Goal: Task Accomplishment & Management: Complete application form

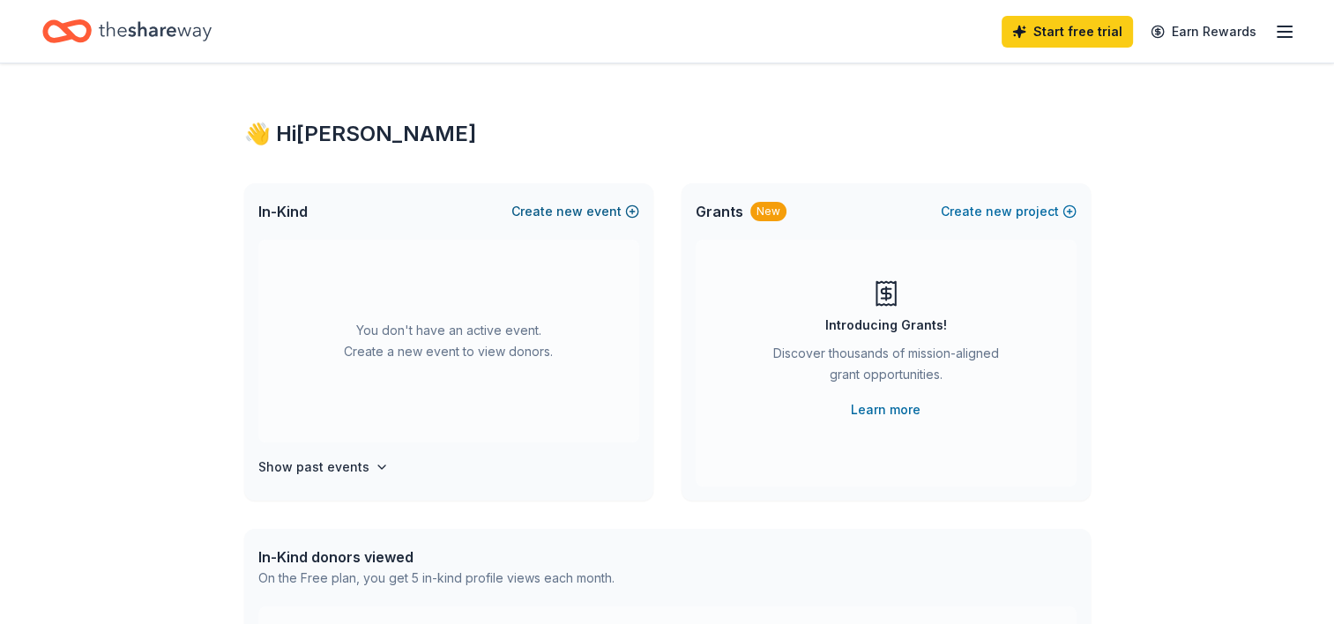
click at [557, 210] on button "Create new event" at bounding box center [575, 211] width 128 height 21
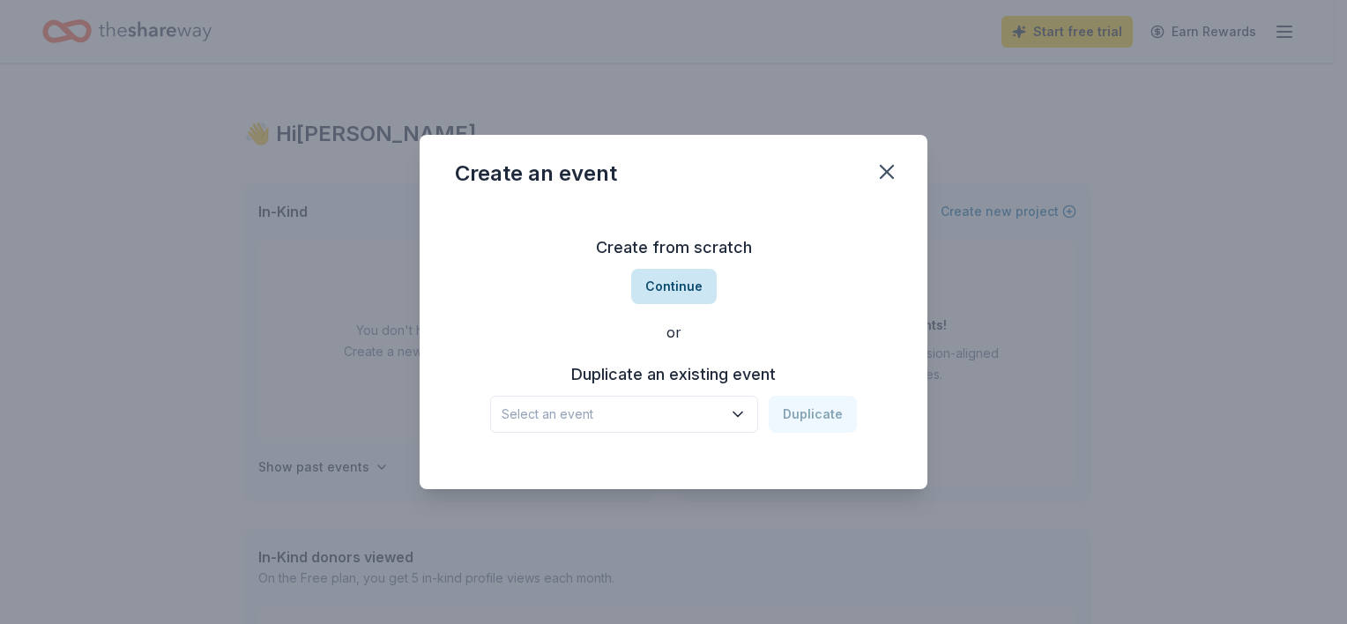
click at [681, 282] on button "Continue" at bounding box center [674, 286] width 86 height 35
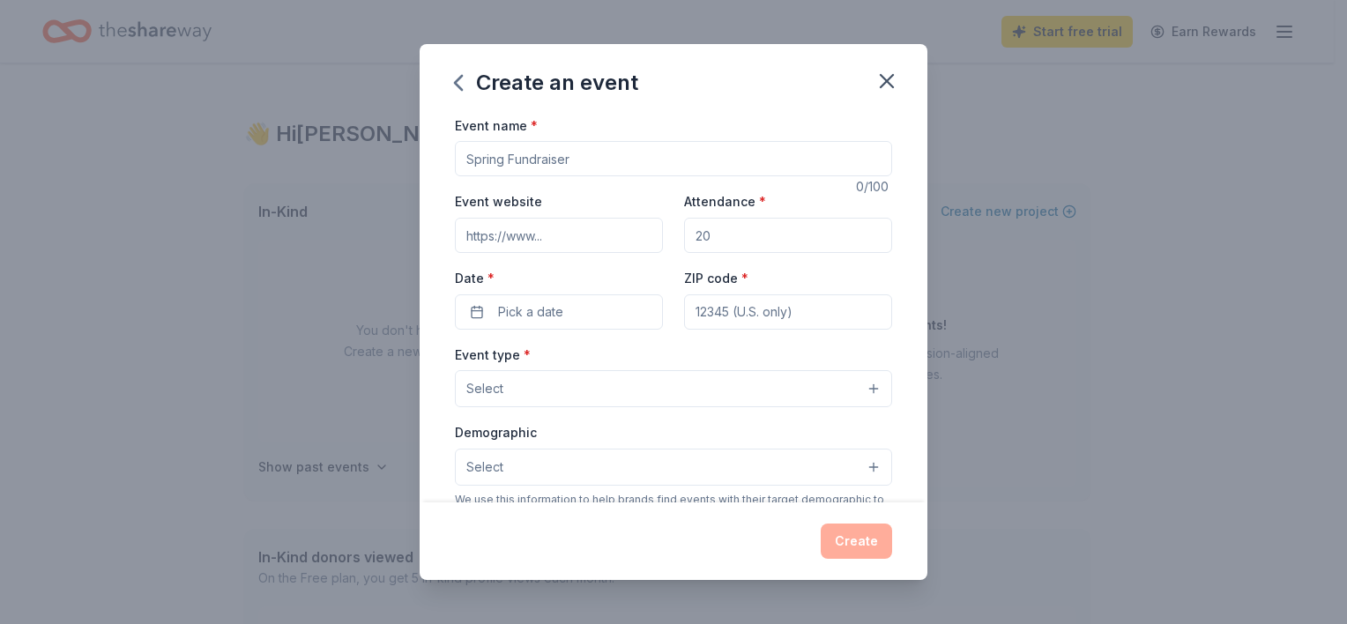
click at [497, 176] on input "Event name *" at bounding box center [673, 158] width 437 height 35
type input "Stuff Your Face Race"
click at [546, 238] on input "Event website" at bounding box center [559, 235] width 208 height 35
paste input "https://www.stuffyourfacerace.com/"
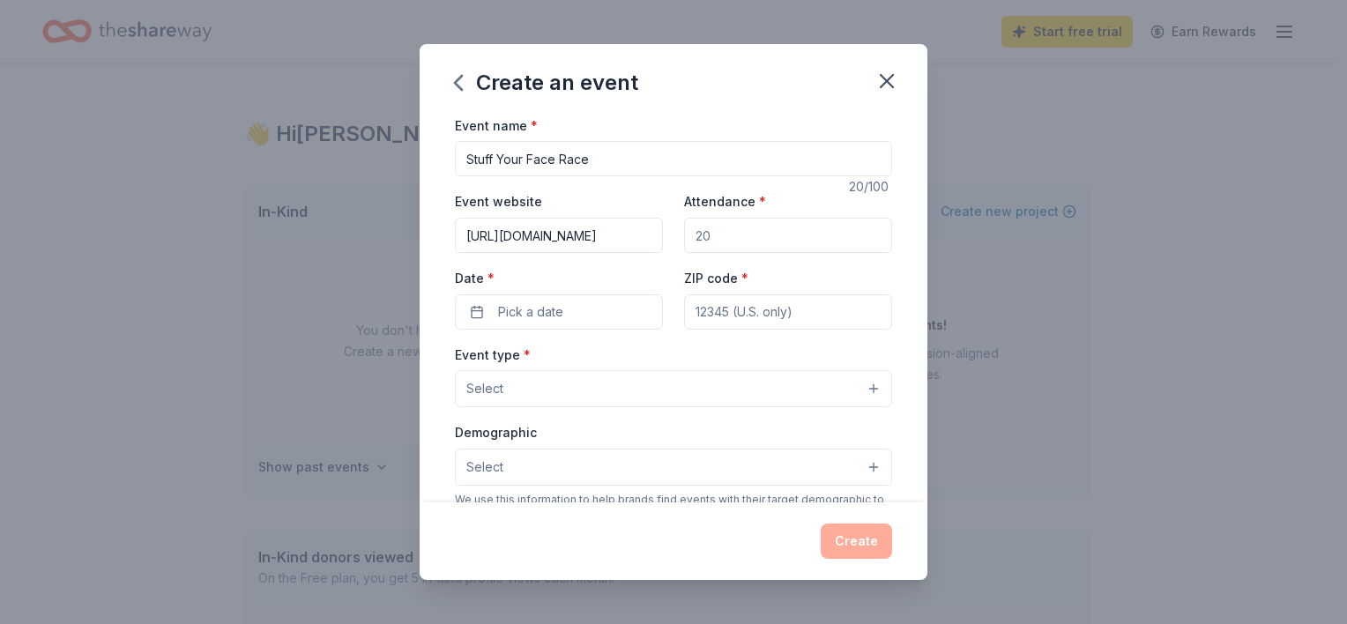
type input "https://www.stuffyourfacerace.com/"
click at [729, 235] on input "Attendance *" at bounding box center [788, 235] width 208 height 35
type input "500"
click at [539, 313] on span "Pick a date" at bounding box center [530, 312] width 65 height 21
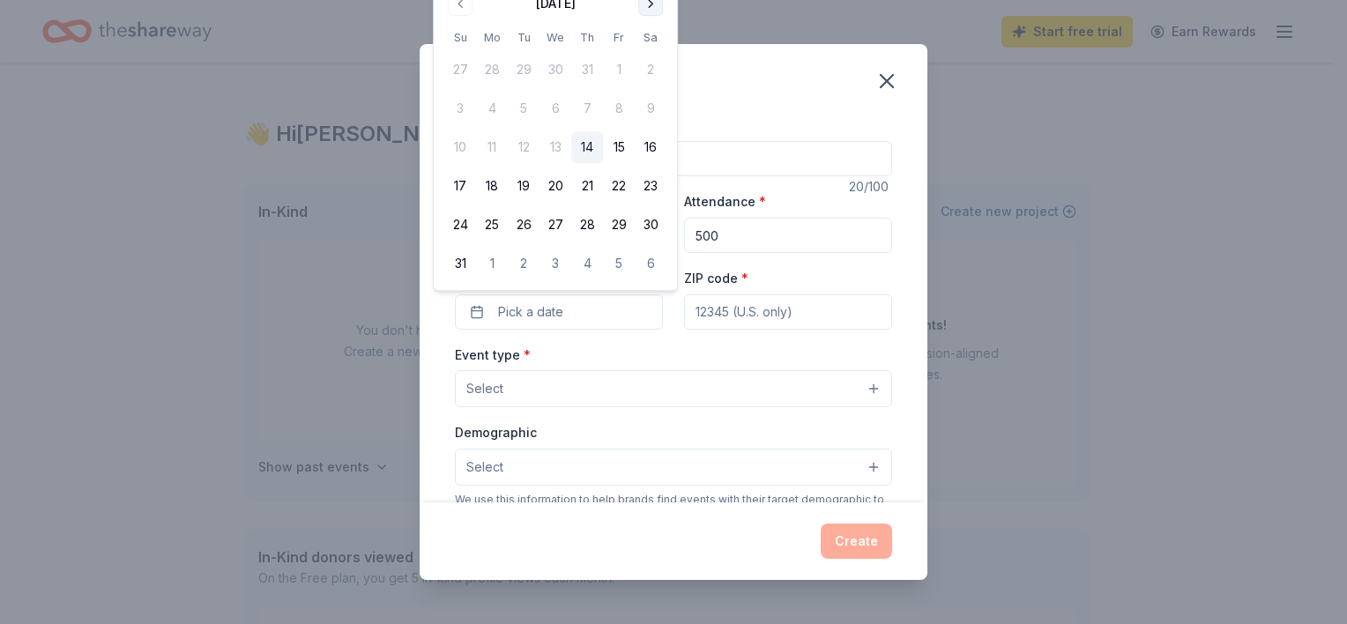
click at [653, 11] on button "Go to next month" at bounding box center [650, 3] width 25 height 25
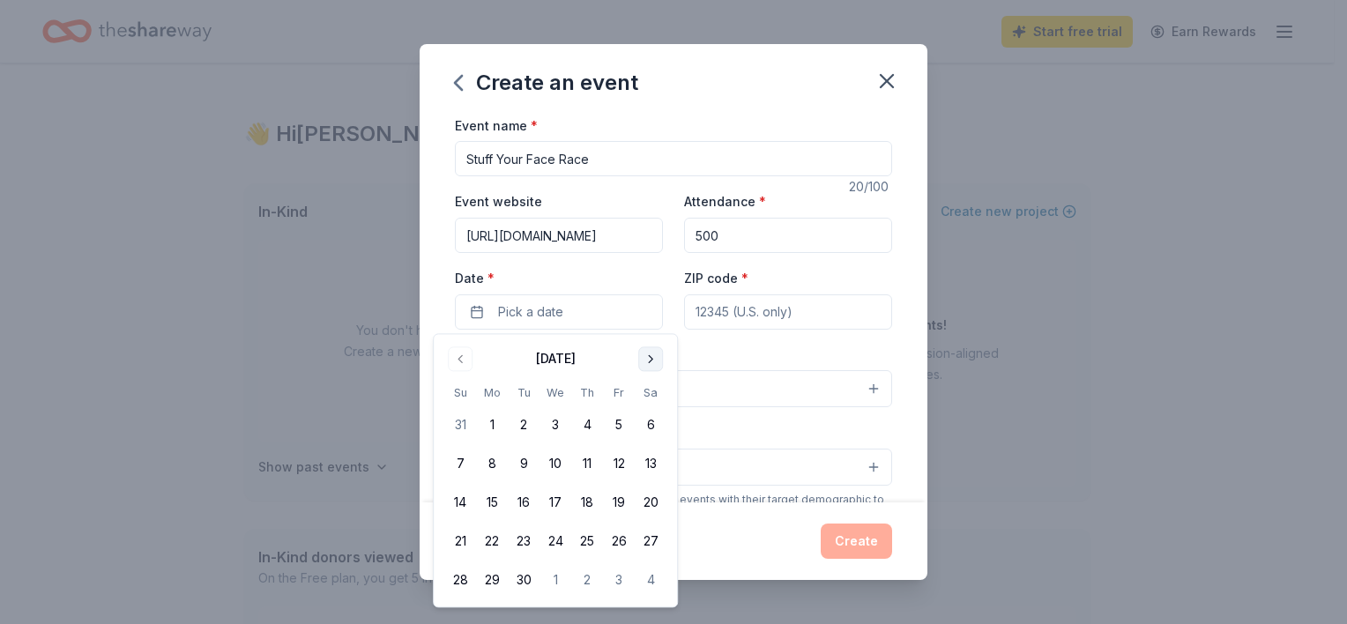
click at [657, 358] on button "Go to next month" at bounding box center [650, 359] width 25 height 25
click at [661, 361] on button "Go to next month" at bounding box center [650, 359] width 25 height 25
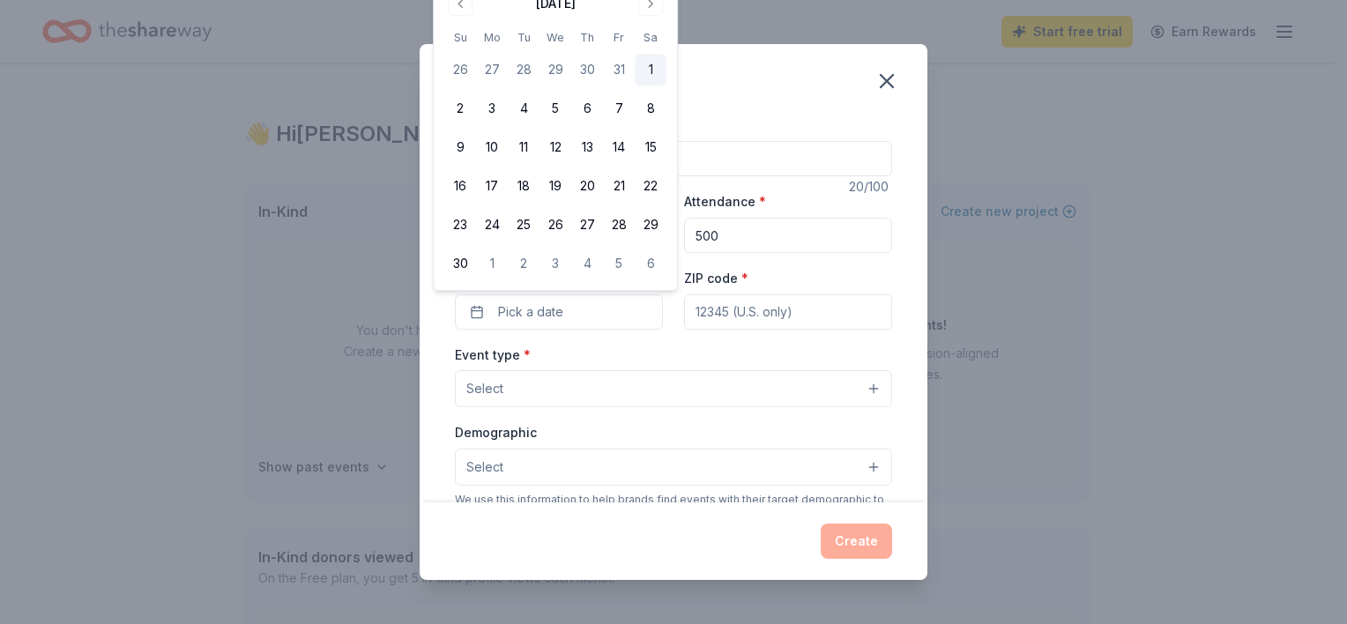
click at [660, 70] on button "1" at bounding box center [651, 70] width 32 height 32
click at [711, 310] on input "ZIP code *" at bounding box center [788, 312] width 208 height 35
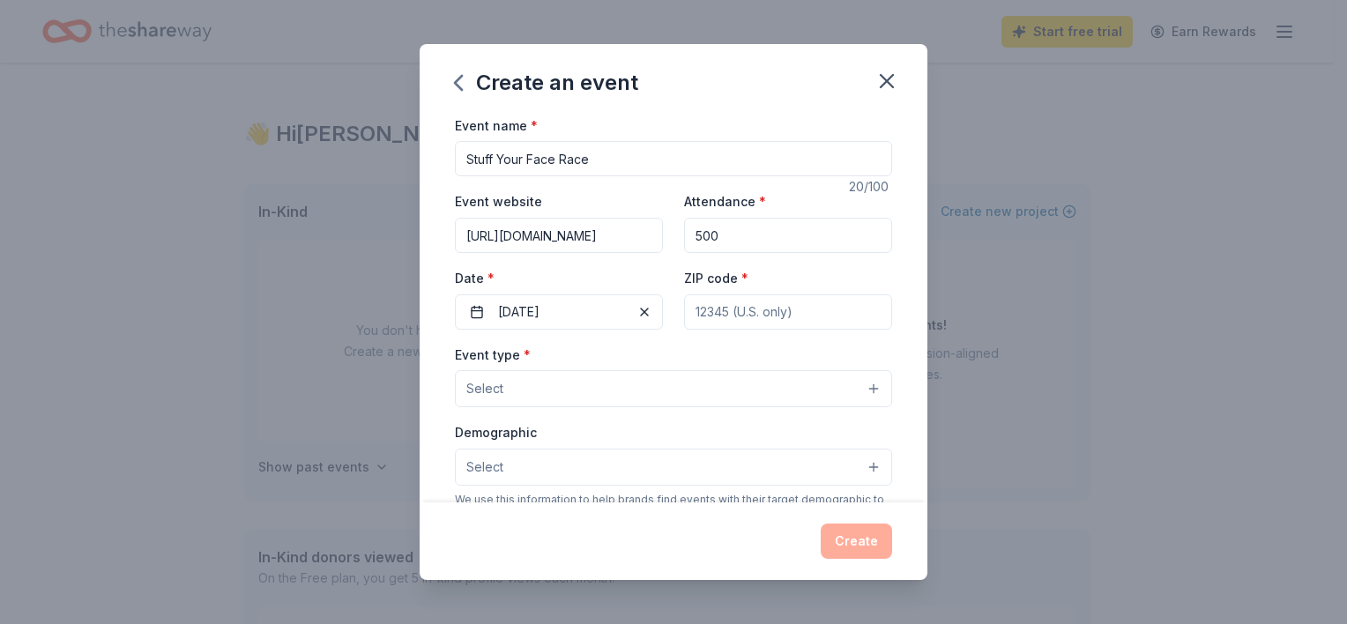
click at [727, 310] on input "ZIP code *" at bounding box center [788, 312] width 208 height 35
type input "32814"
click at [596, 349] on div "Event type * Select" at bounding box center [673, 376] width 437 height 64
click at [593, 383] on button "Select" at bounding box center [673, 388] width 437 height 37
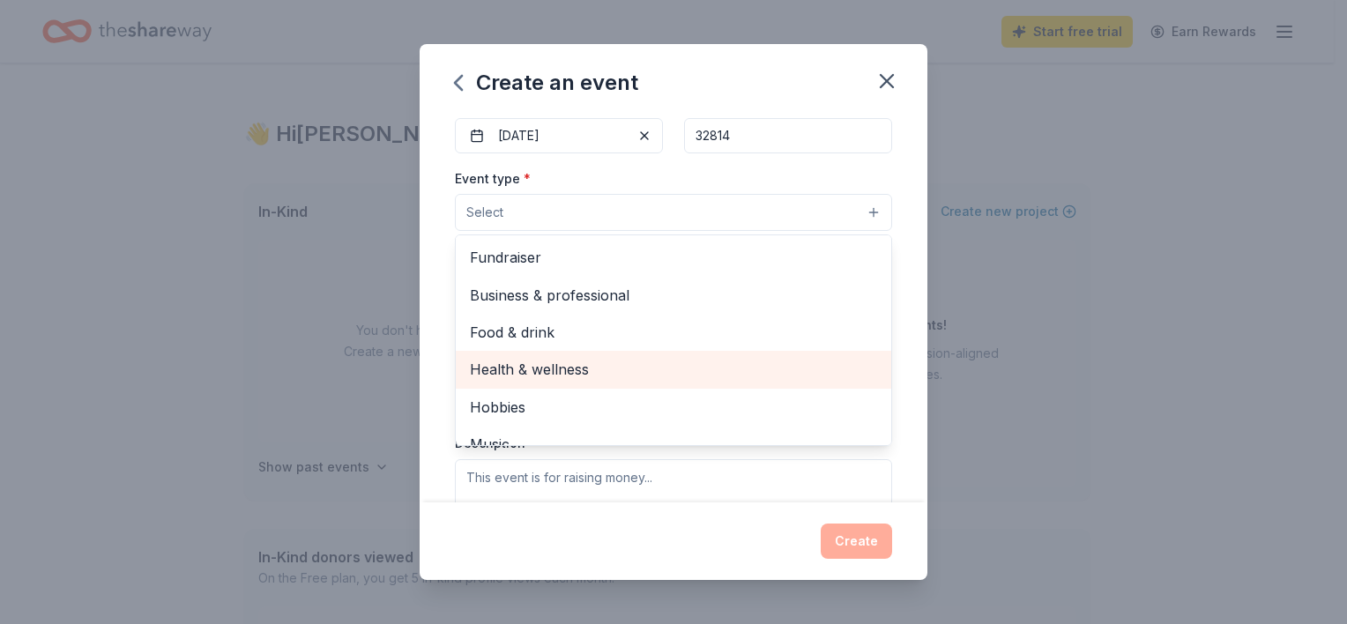
scroll to position [58, 0]
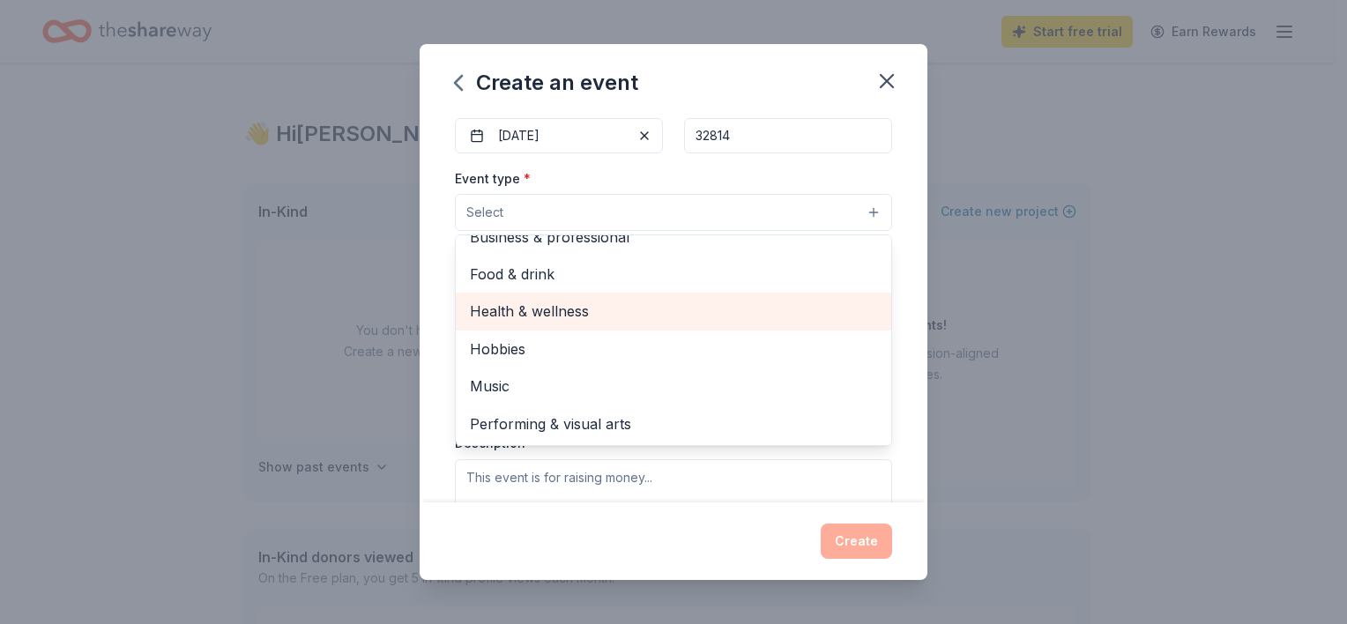
click at [555, 317] on span "Health & wellness" at bounding box center [673, 311] width 407 height 23
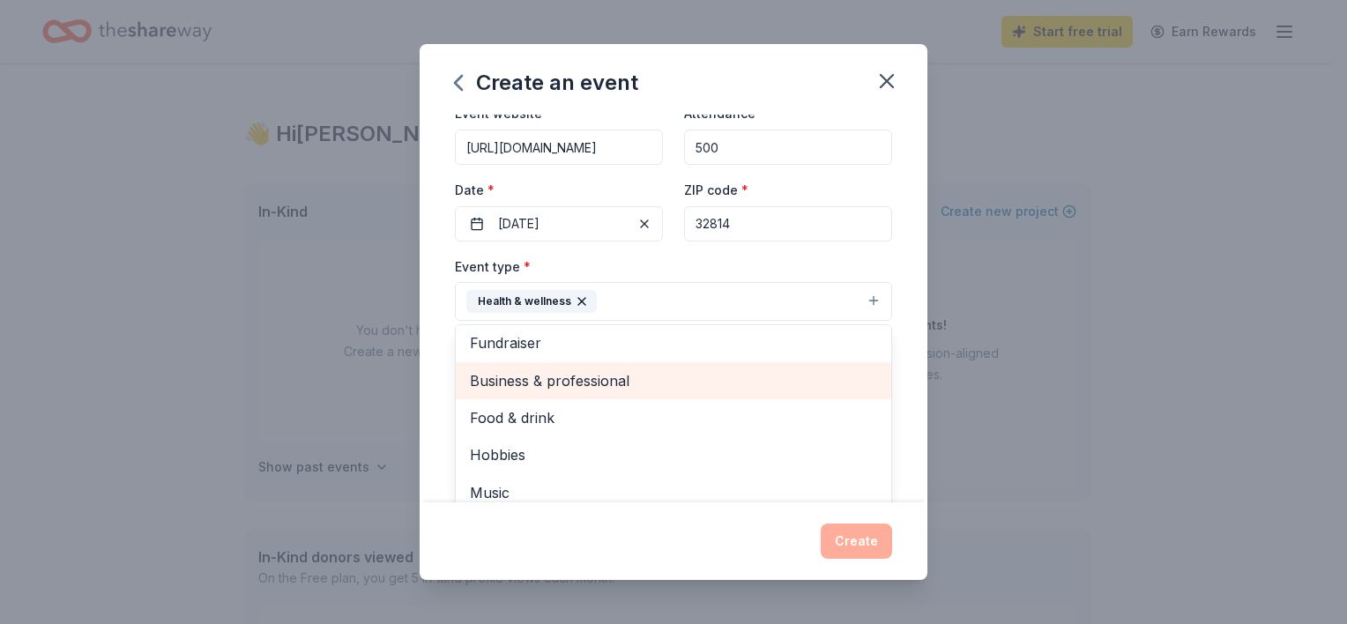
scroll to position [0, 0]
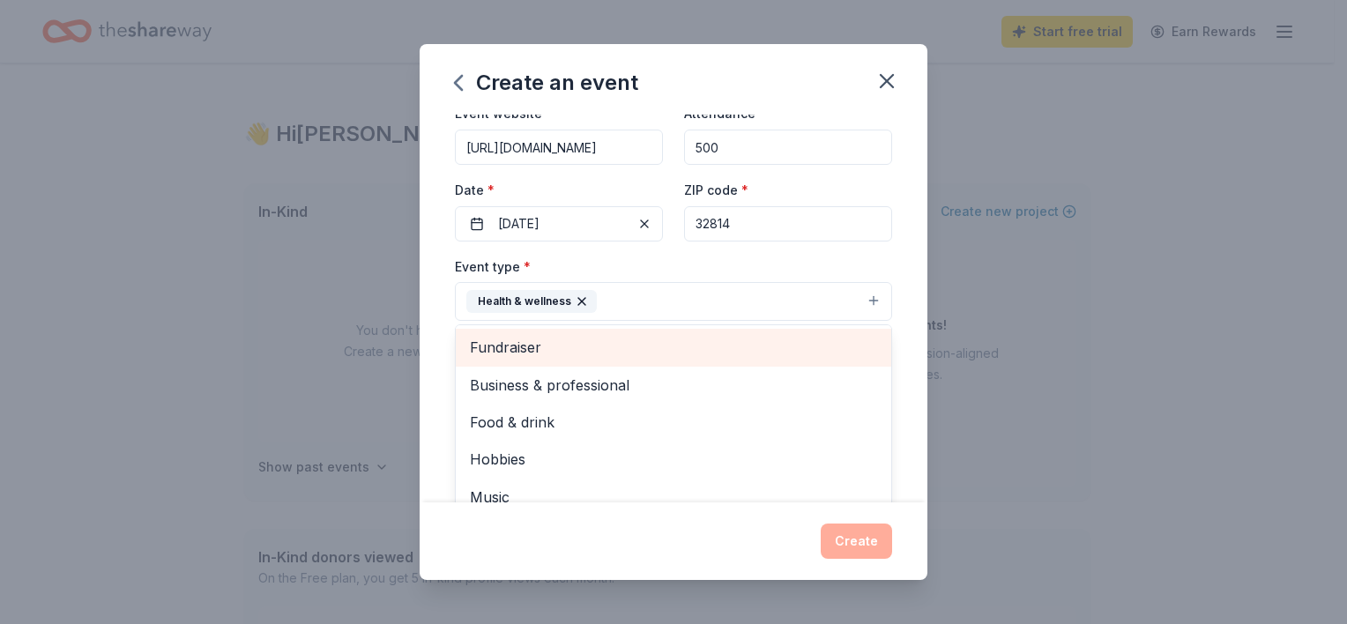
click at [623, 350] on span "Fundraiser" at bounding box center [673, 347] width 407 height 23
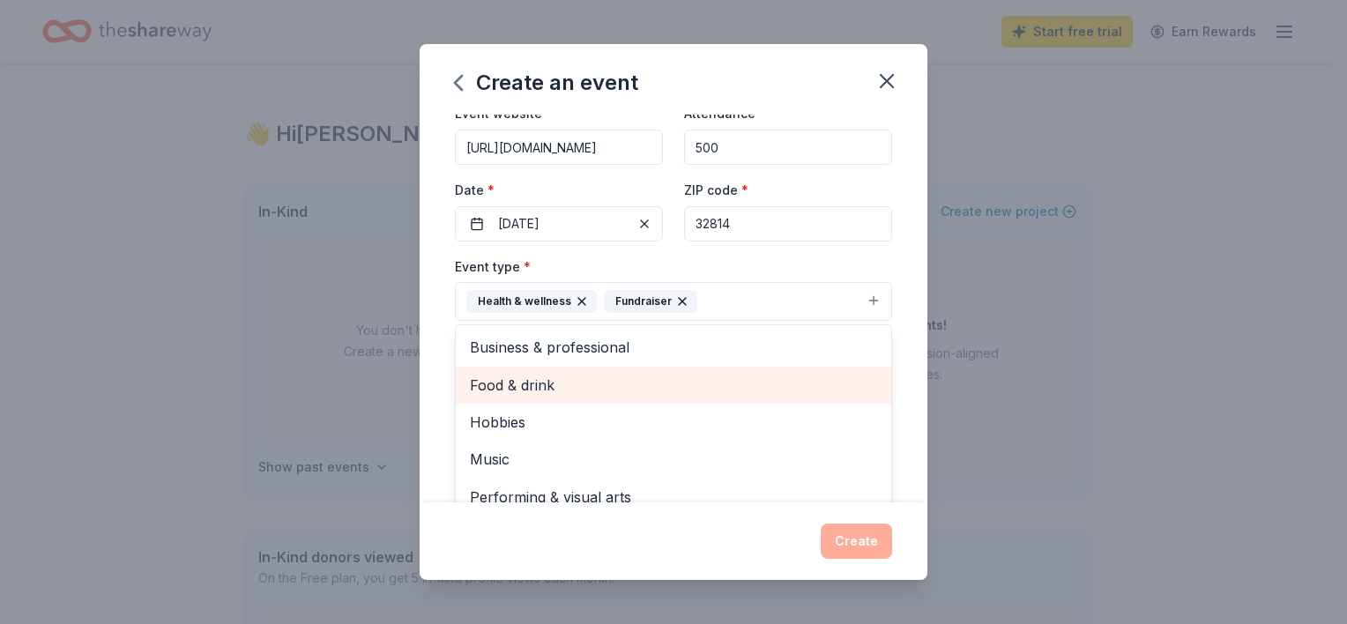
click at [664, 376] on span "Food & drink" at bounding box center [673, 385] width 407 height 23
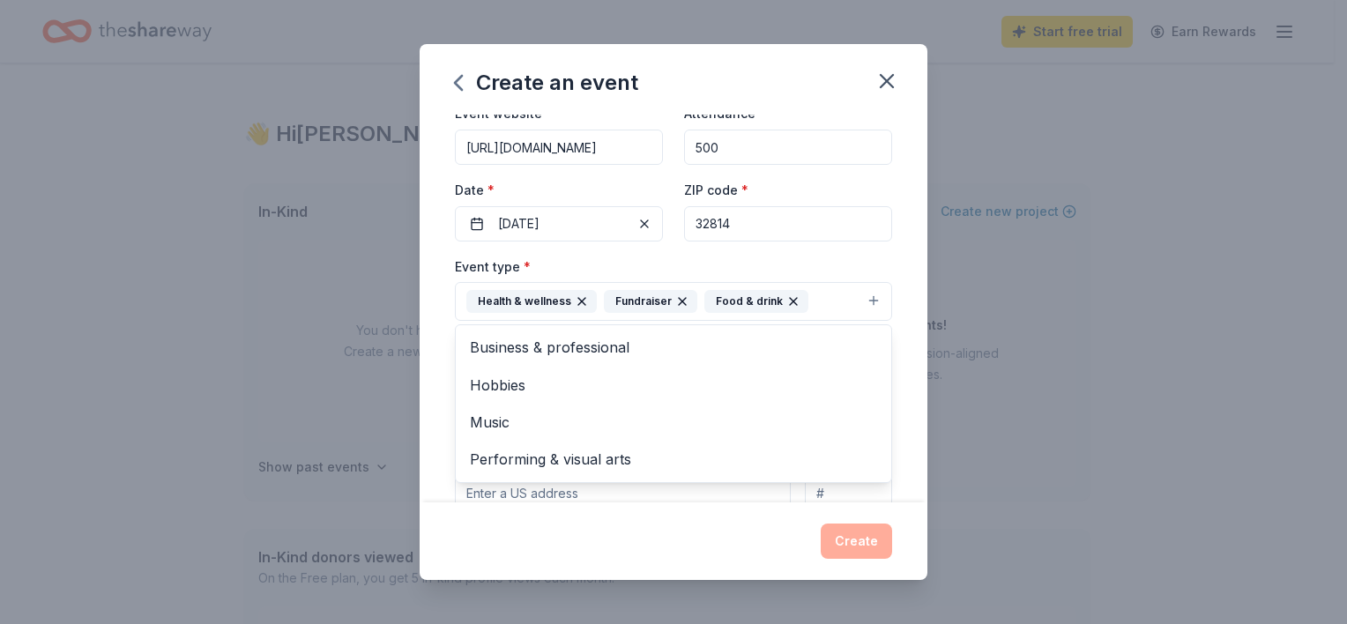
click at [893, 370] on div "Event name * Stuff Your Face Race 20 /100 Event website https://www.stuffyourfa…" at bounding box center [674, 309] width 508 height 388
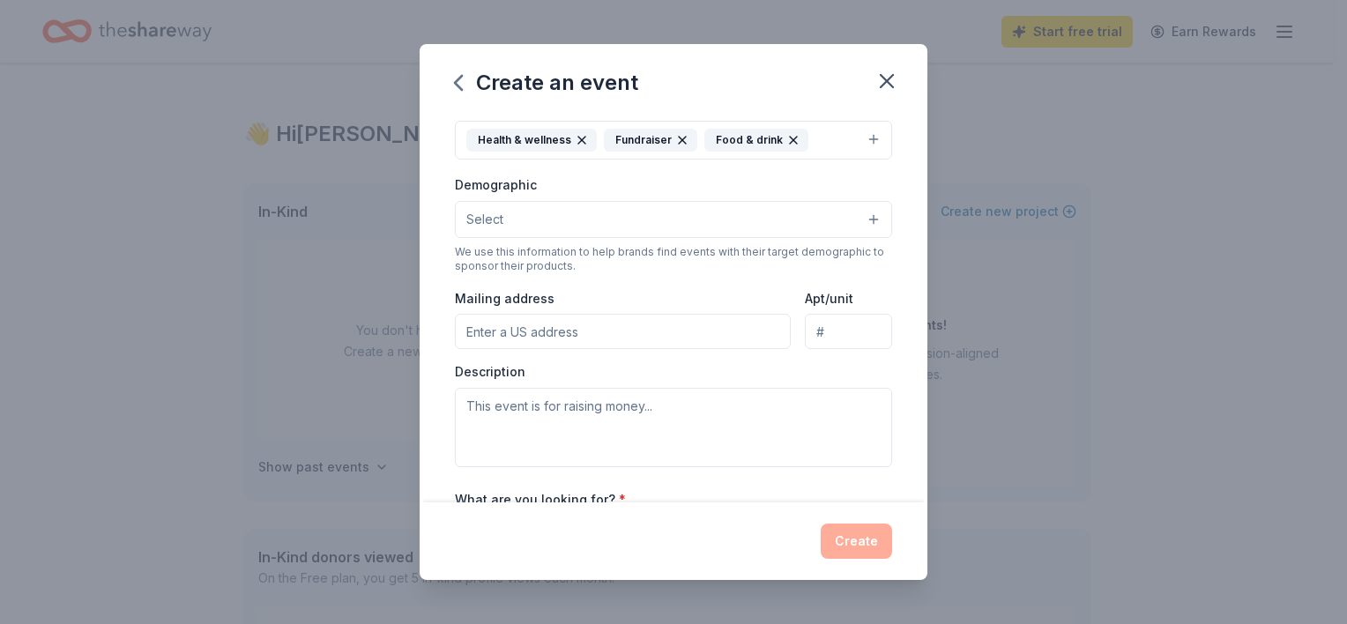
scroll to position [265, 0]
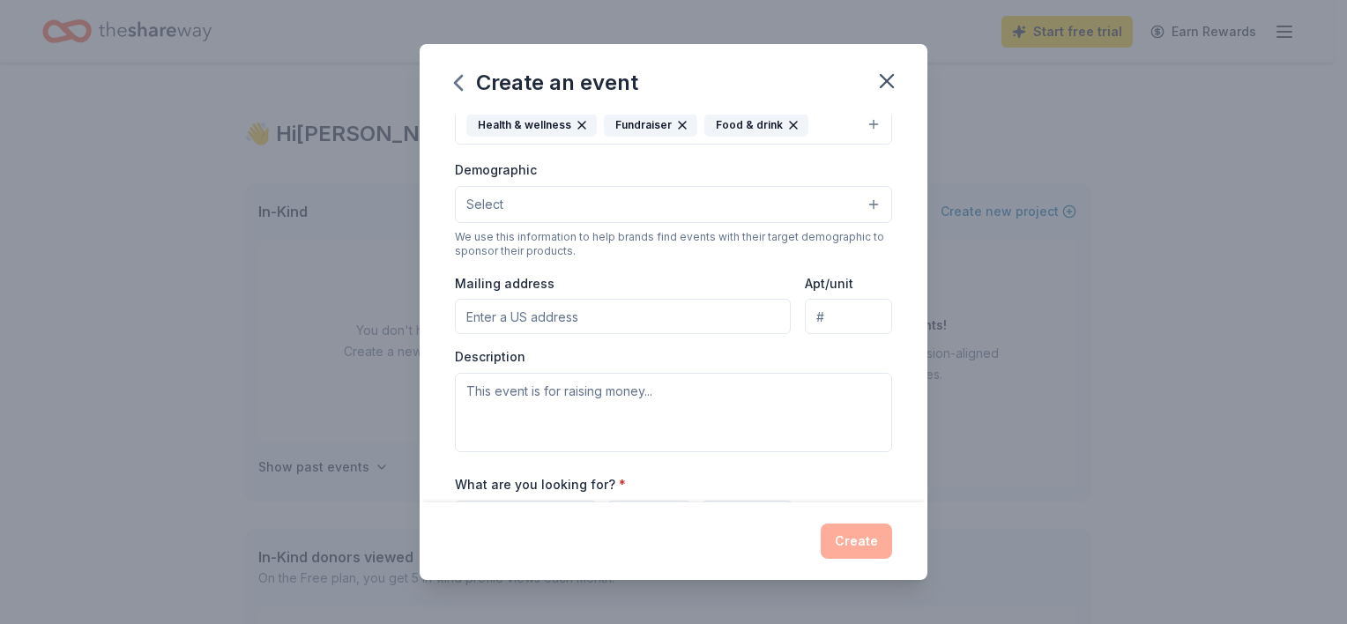
click at [717, 210] on button "Select" at bounding box center [673, 204] width 437 height 37
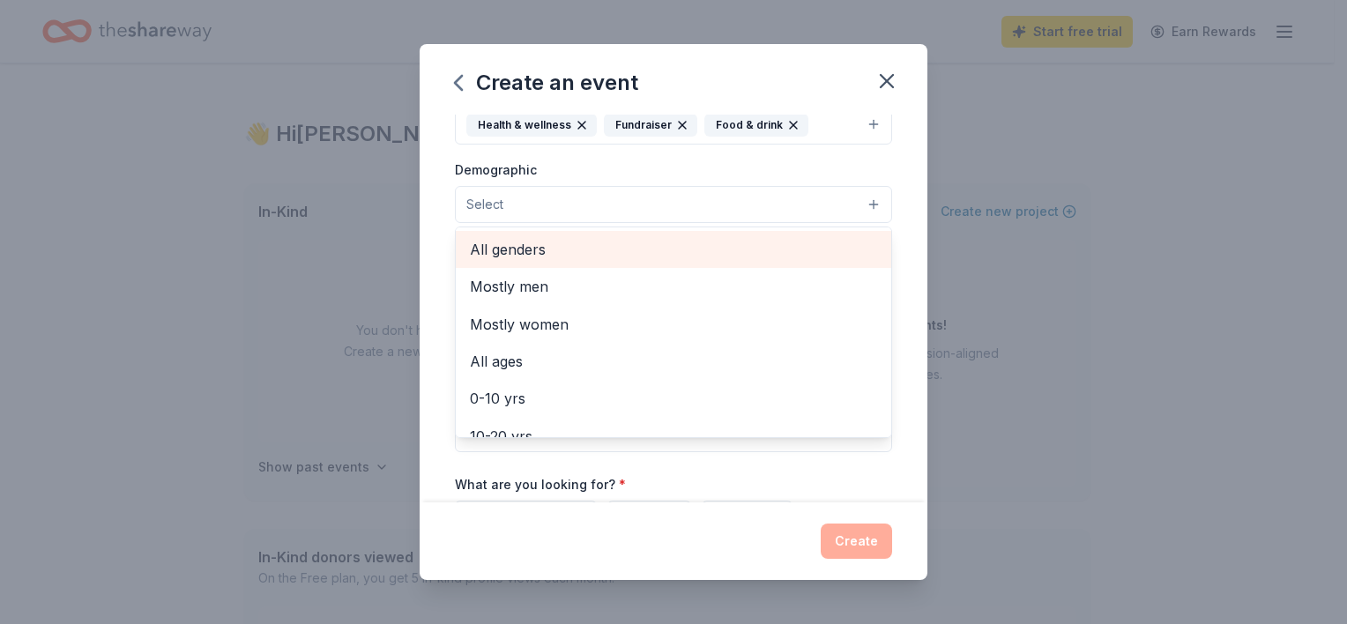
click at [694, 248] on span "All genders" at bounding box center [673, 249] width 407 height 23
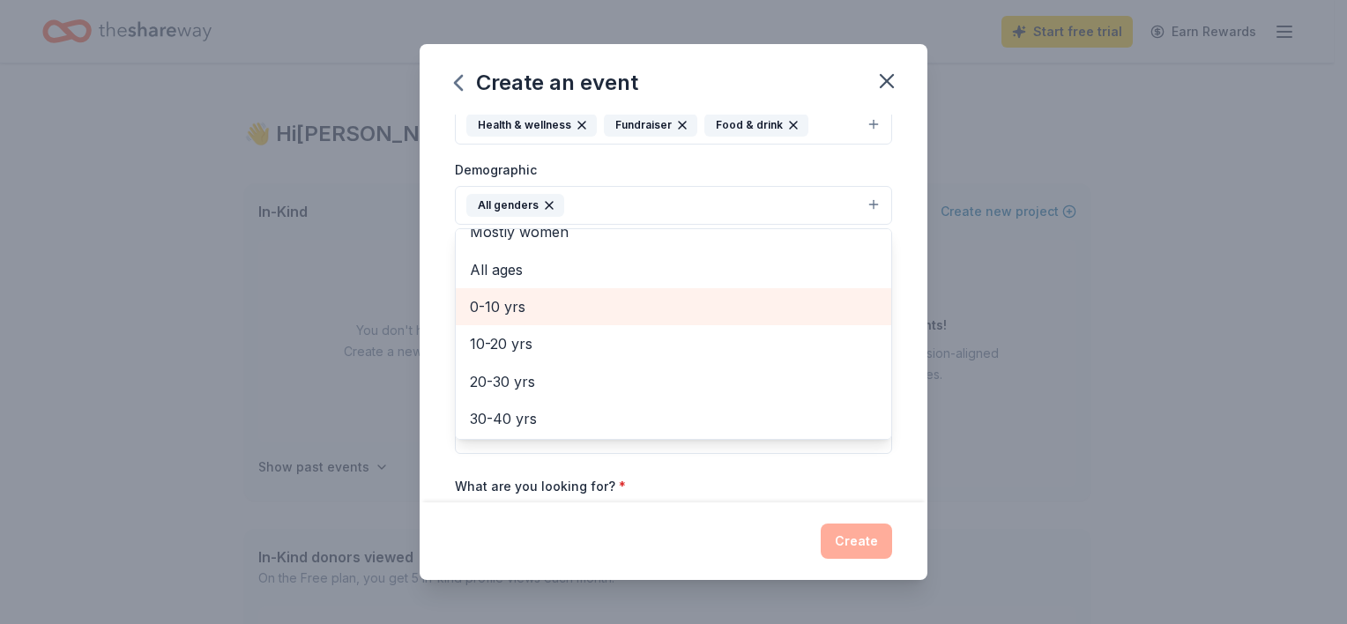
scroll to position [88, 0]
drag, startPoint x: 529, startPoint y: 316, endPoint x: 533, endPoint y: 342, distance: 26.7
click at [530, 316] on span "10-20 yrs" at bounding box center [673, 312] width 407 height 23
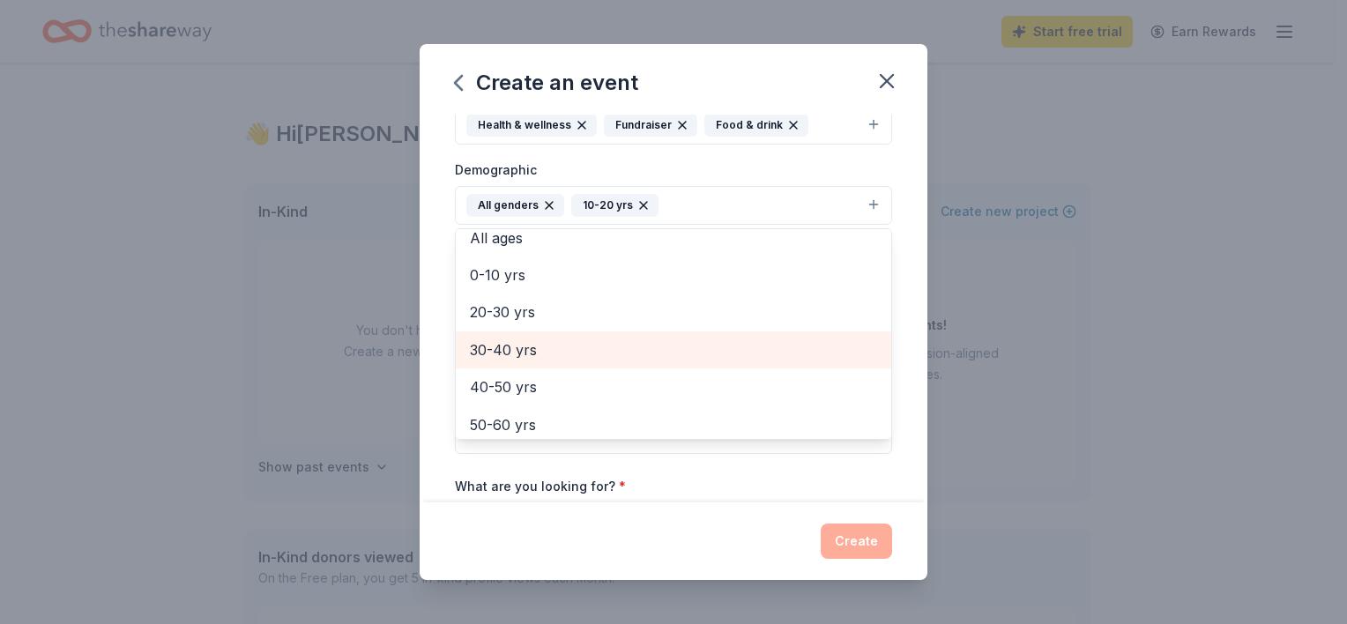
click at [534, 348] on span "30-40 yrs" at bounding box center [673, 350] width 407 height 23
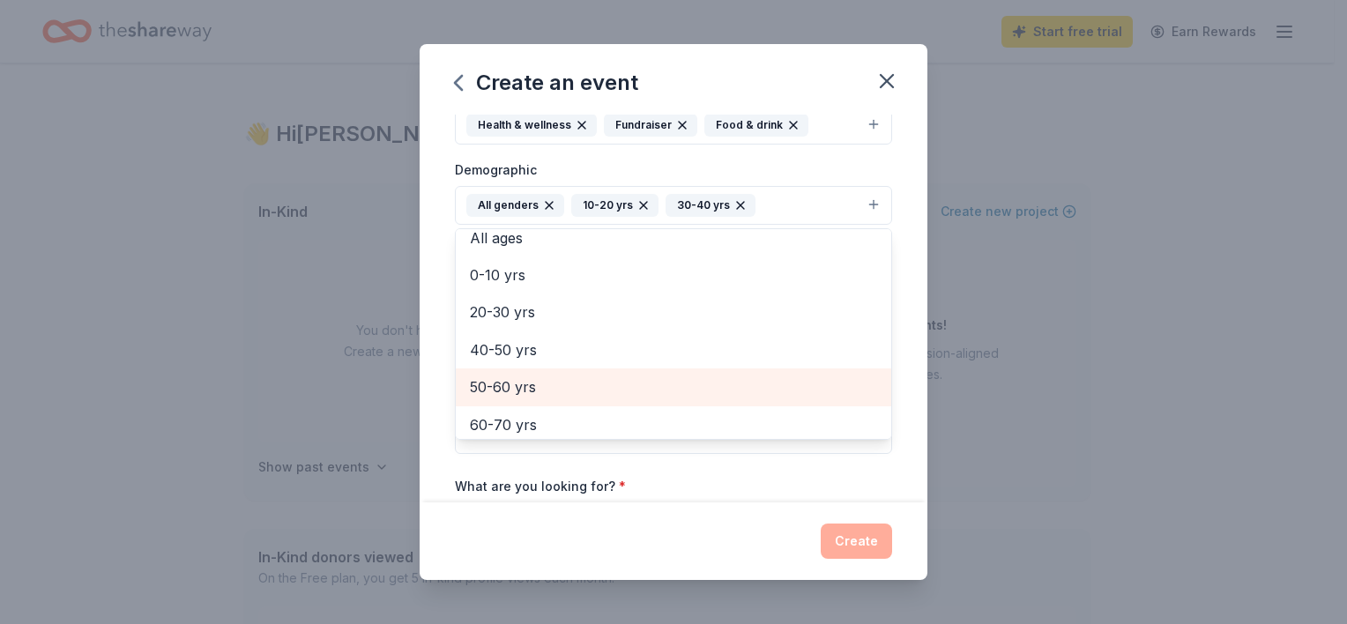
click at [539, 381] on span "50-60 yrs" at bounding box center [673, 387] width 407 height 23
drag, startPoint x: 550, startPoint y: 395, endPoint x: 549, endPoint y: 404, distance: 8.9
click at [549, 395] on span "60-70 yrs" at bounding box center [673, 387] width 407 height 23
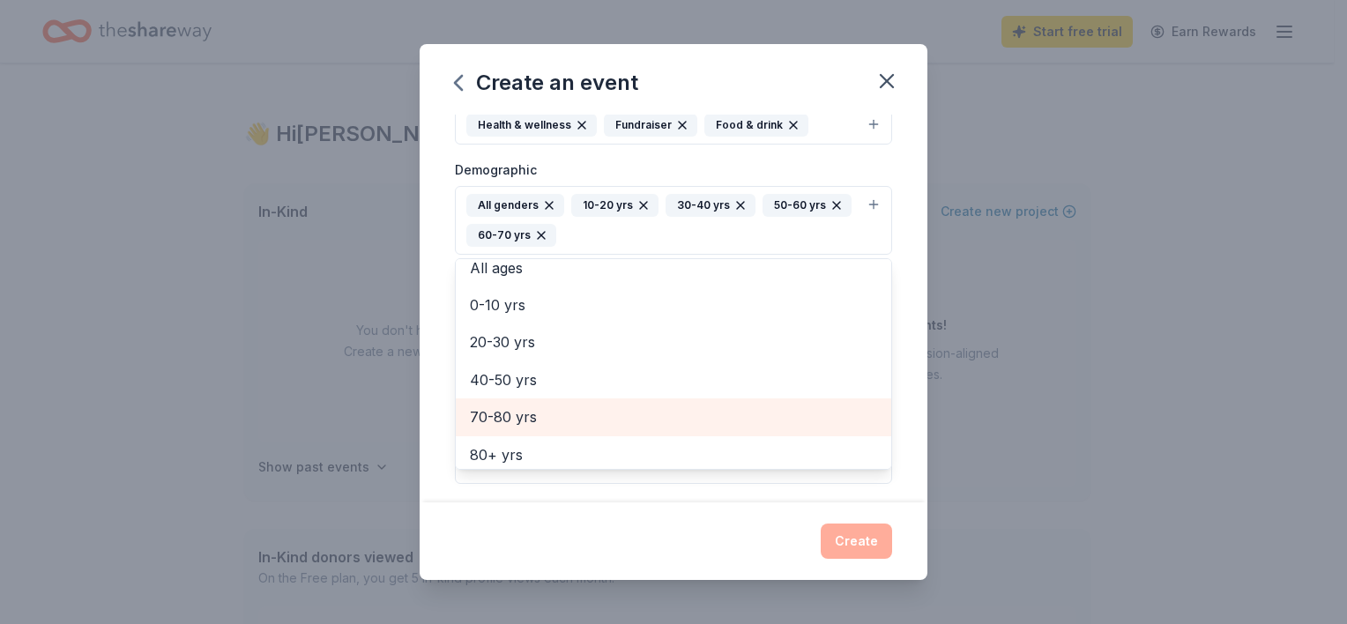
click at [549, 409] on span "70-80 yrs" at bounding box center [673, 417] width 407 height 23
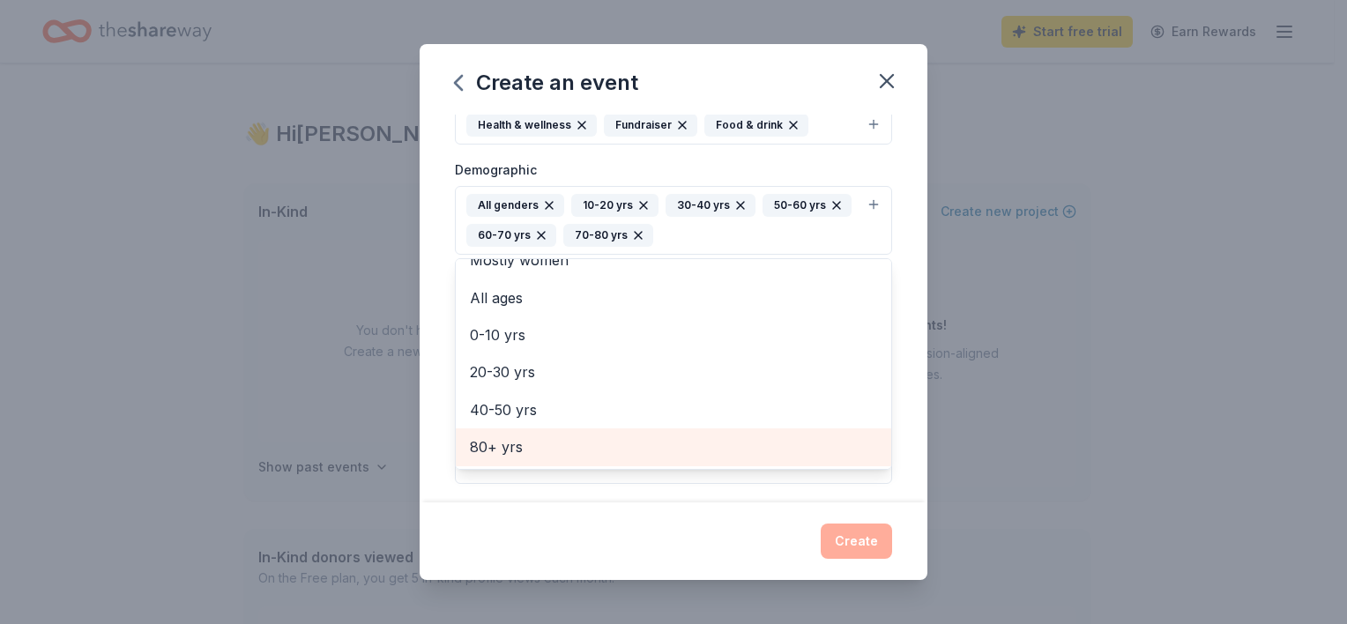
click at [549, 441] on span "80+ yrs" at bounding box center [673, 447] width 407 height 23
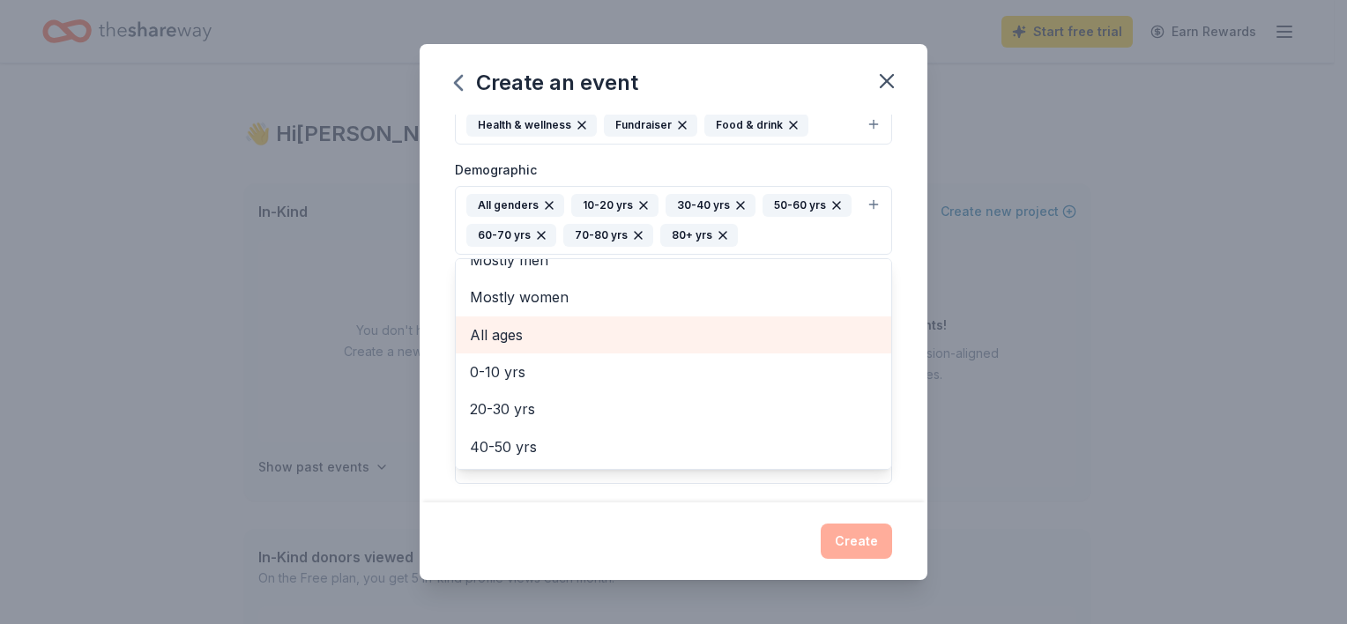
click at [487, 340] on span "All ages" at bounding box center [673, 335] width 407 height 23
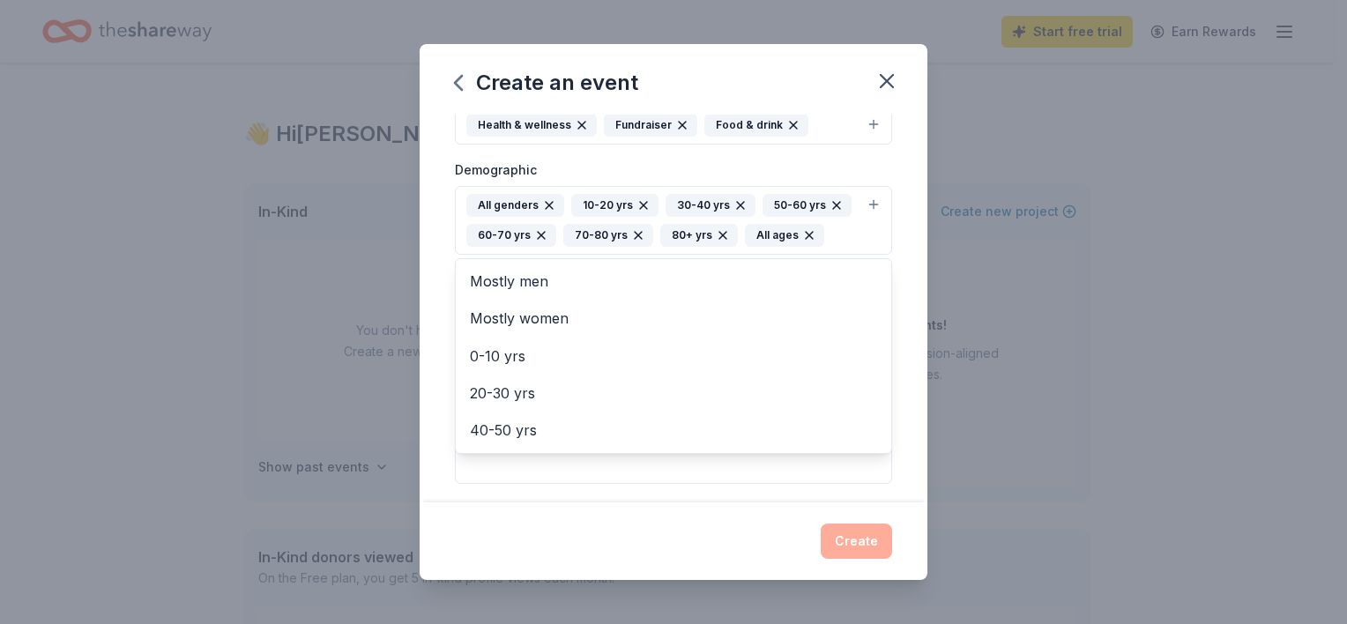
click at [896, 289] on div "Event name * Stuff Your Face Race 20 /100 Event website https://www.stuffyourfa…" at bounding box center [674, 309] width 508 height 388
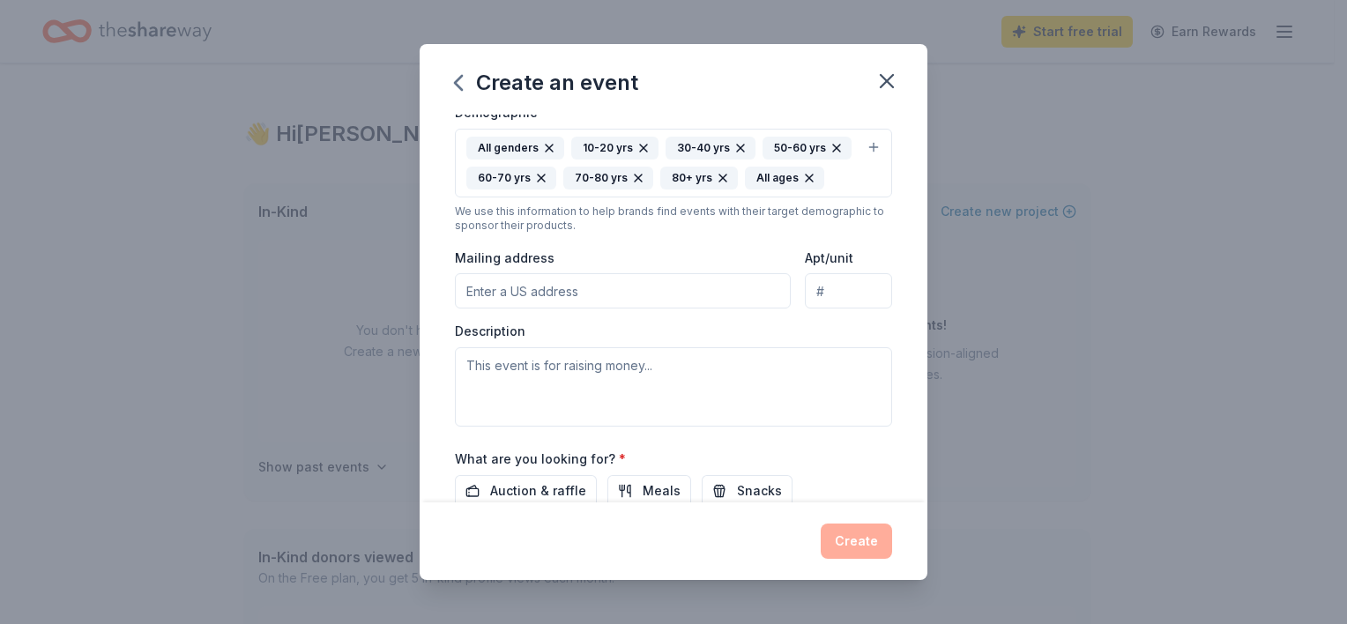
scroll to position [353, 0]
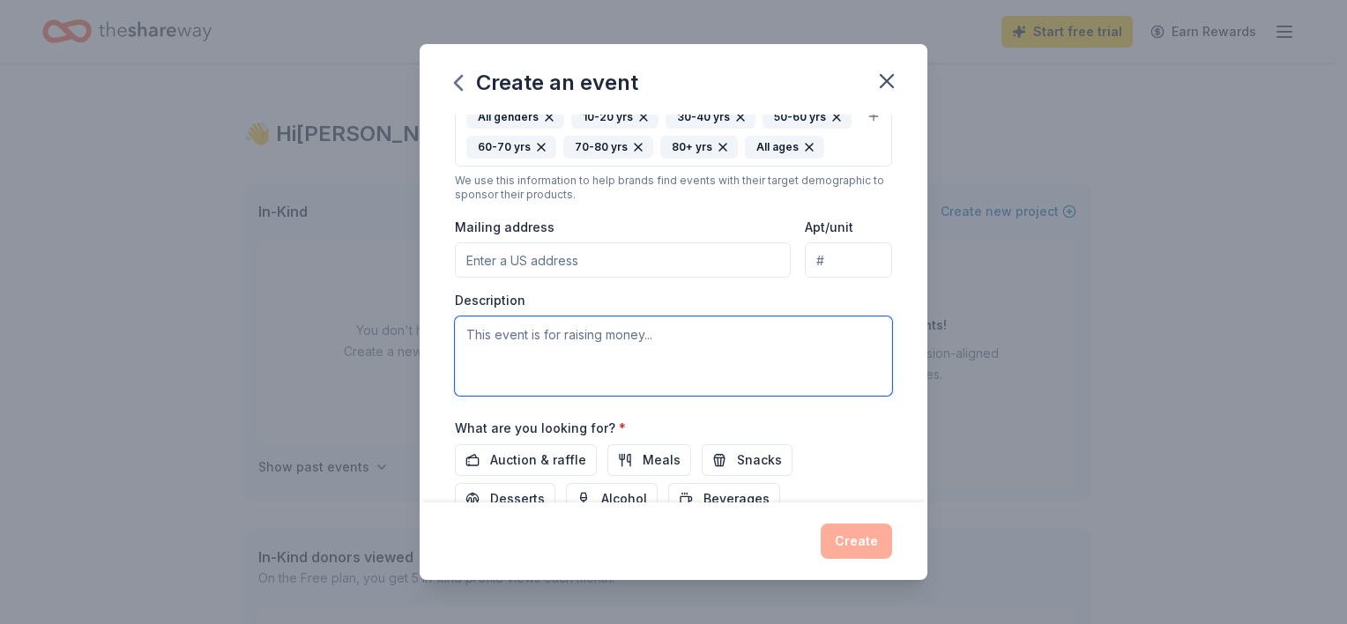
click at [572, 352] on textarea at bounding box center [673, 356] width 437 height 79
paste textarea "Stuff Your Face Race is a fun and unique 5K and 10K run/walk in [GEOGRAPHIC_DAT…"
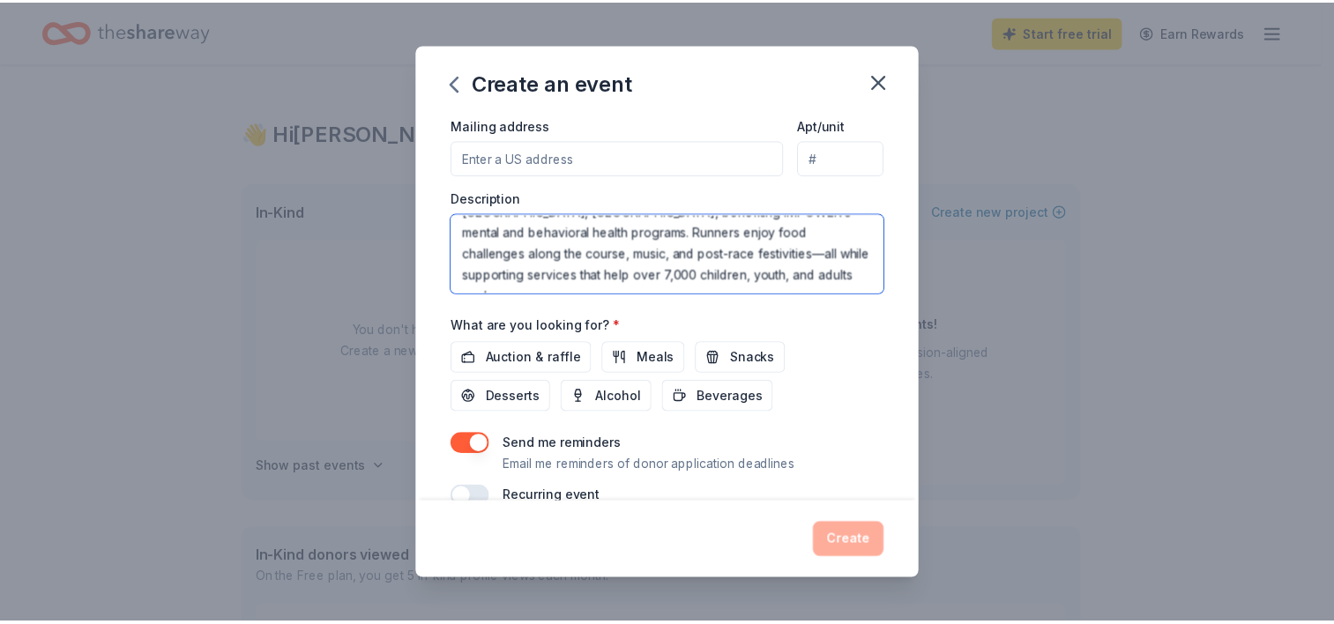
scroll to position [487, 0]
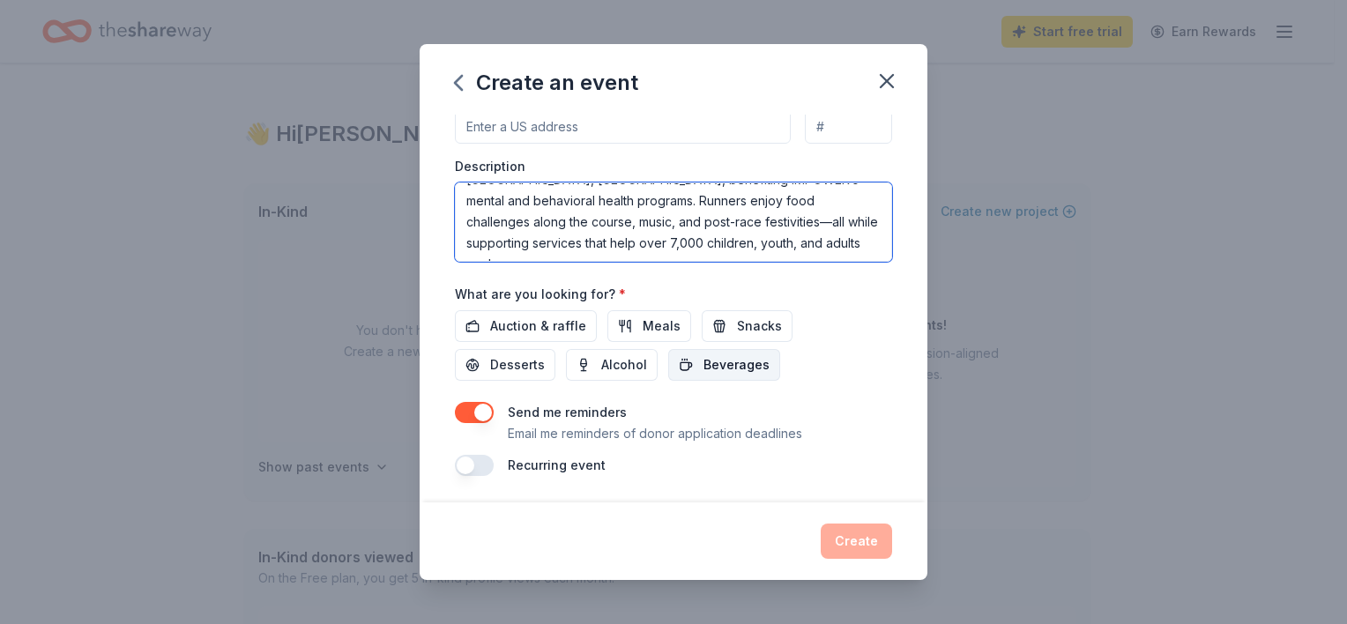
type textarea "Stuff Your Face Race is a fun and unique 5K and 10K run/walk in [GEOGRAPHIC_DAT…"
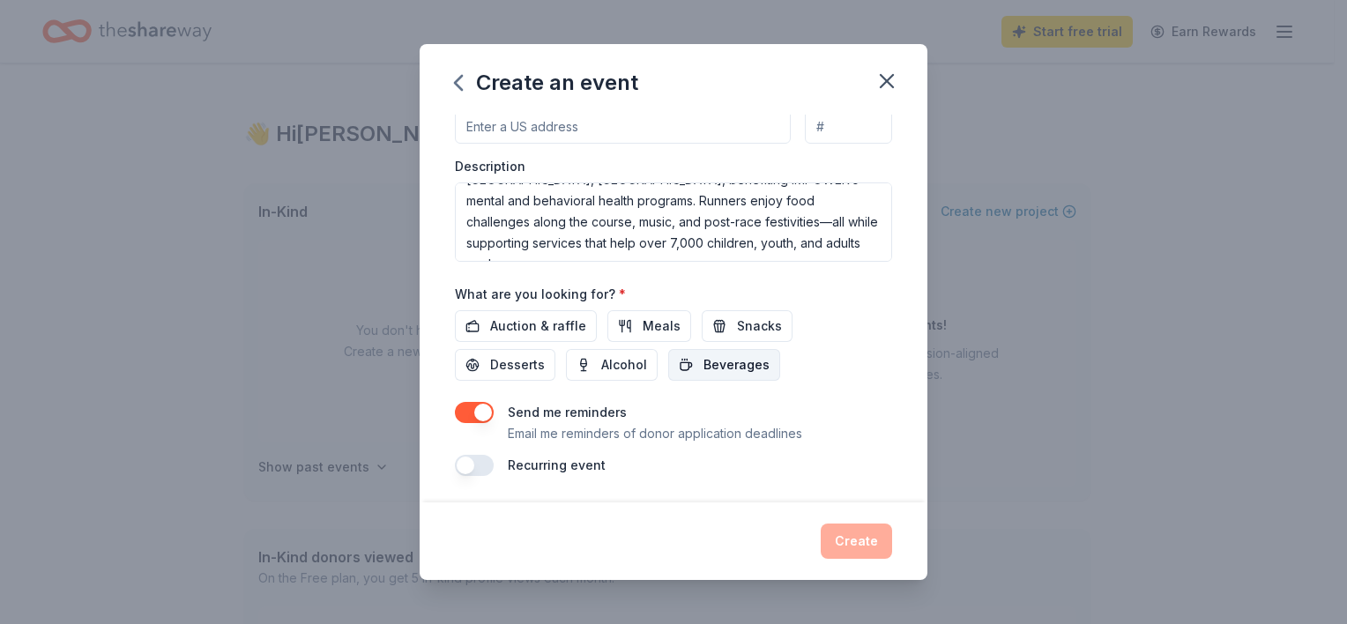
drag, startPoint x: 714, startPoint y: 369, endPoint x: 701, endPoint y: 378, distance: 16.4
click at [712, 368] on span "Beverages" at bounding box center [737, 365] width 66 height 21
click at [737, 333] on span "Snacks" at bounding box center [759, 326] width 45 height 21
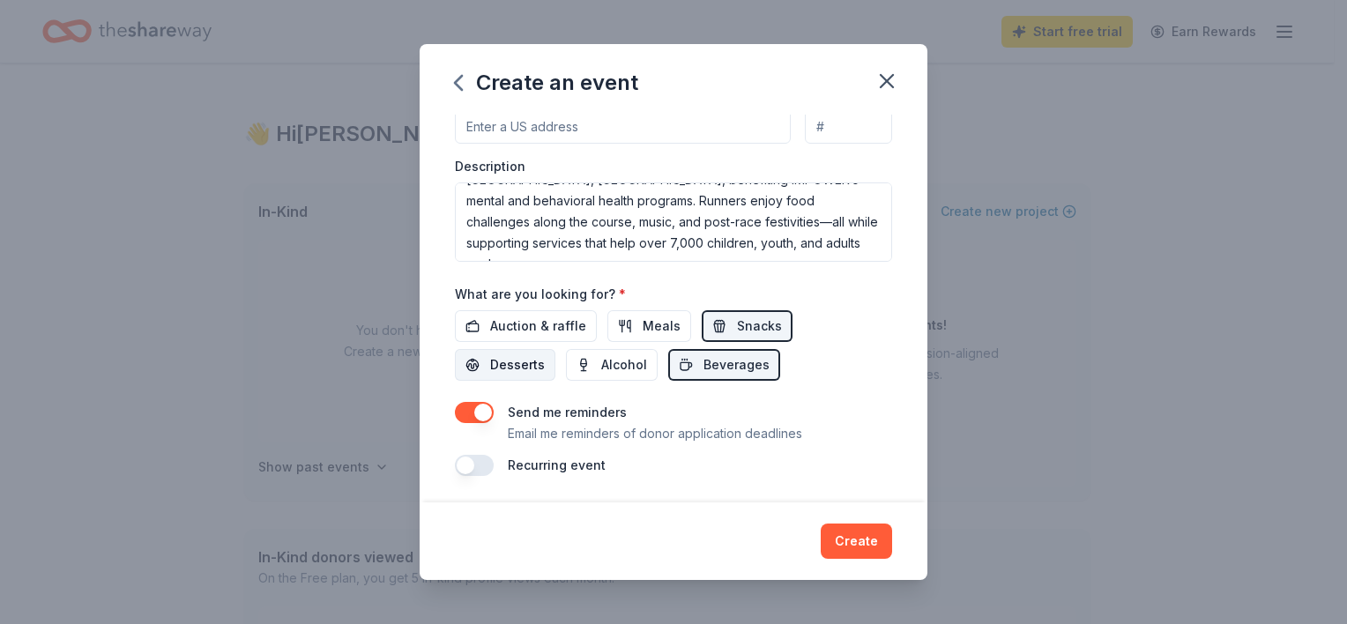
click at [504, 358] on span "Desserts" at bounding box center [517, 365] width 55 height 21
click at [460, 407] on button "button" at bounding box center [474, 412] width 39 height 21
click at [481, 416] on button "button" at bounding box center [474, 412] width 39 height 21
click at [552, 327] on span "Auction & raffle" at bounding box center [538, 326] width 96 height 21
drag, startPoint x: 535, startPoint y: 328, endPoint x: 566, endPoint y: 332, distance: 31.1
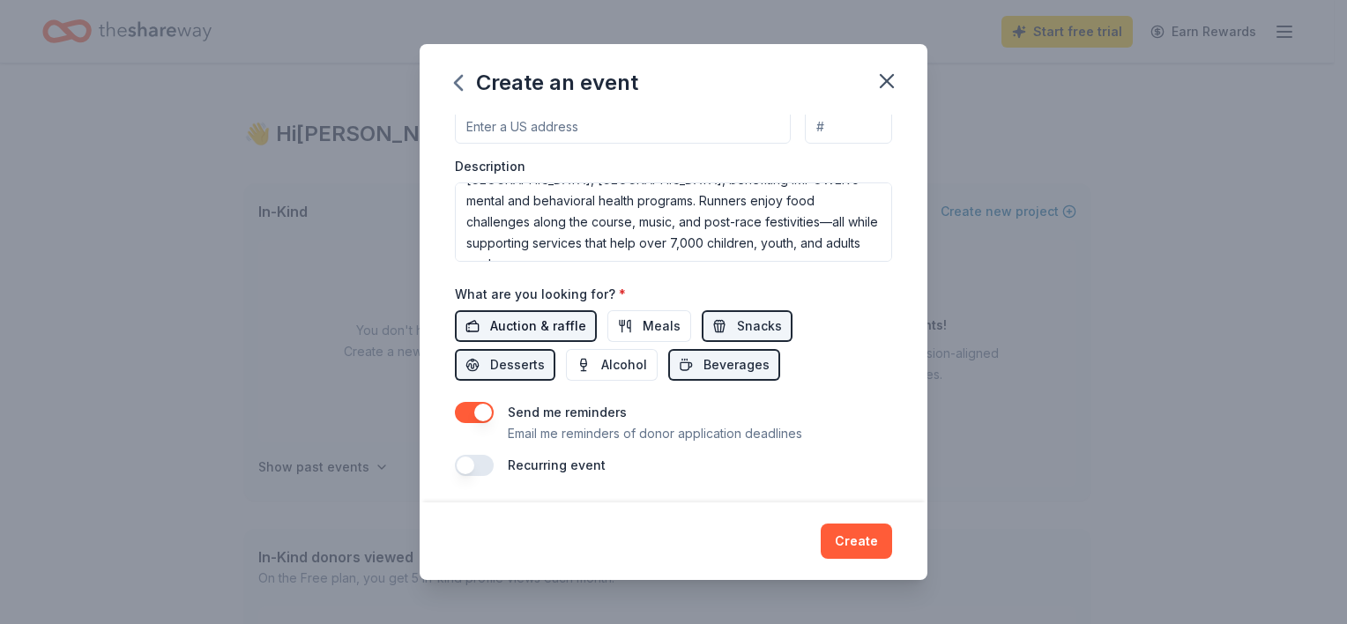
click at [536, 327] on span "Auction & raffle" at bounding box center [538, 326] width 96 height 21
click at [851, 541] on button "Create" at bounding box center [856, 541] width 71 height 35
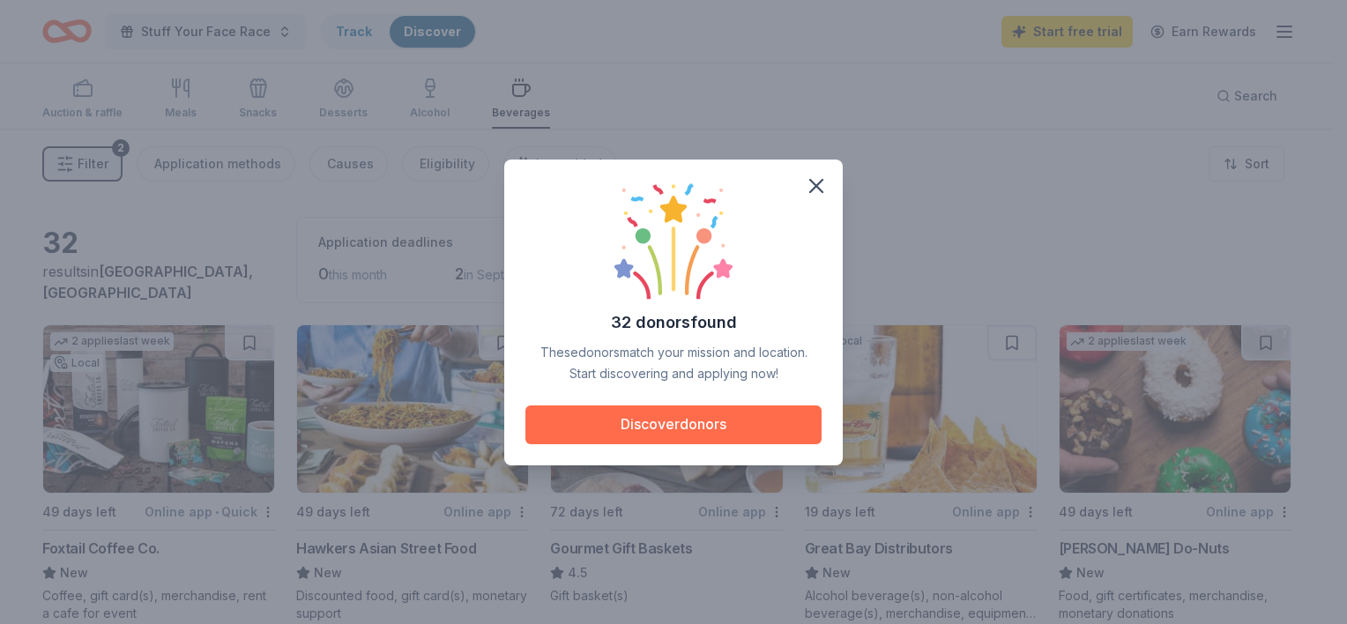
click at [699, 425] on button "Discover donors" at bounding box center [674, 425] width 296 height 39
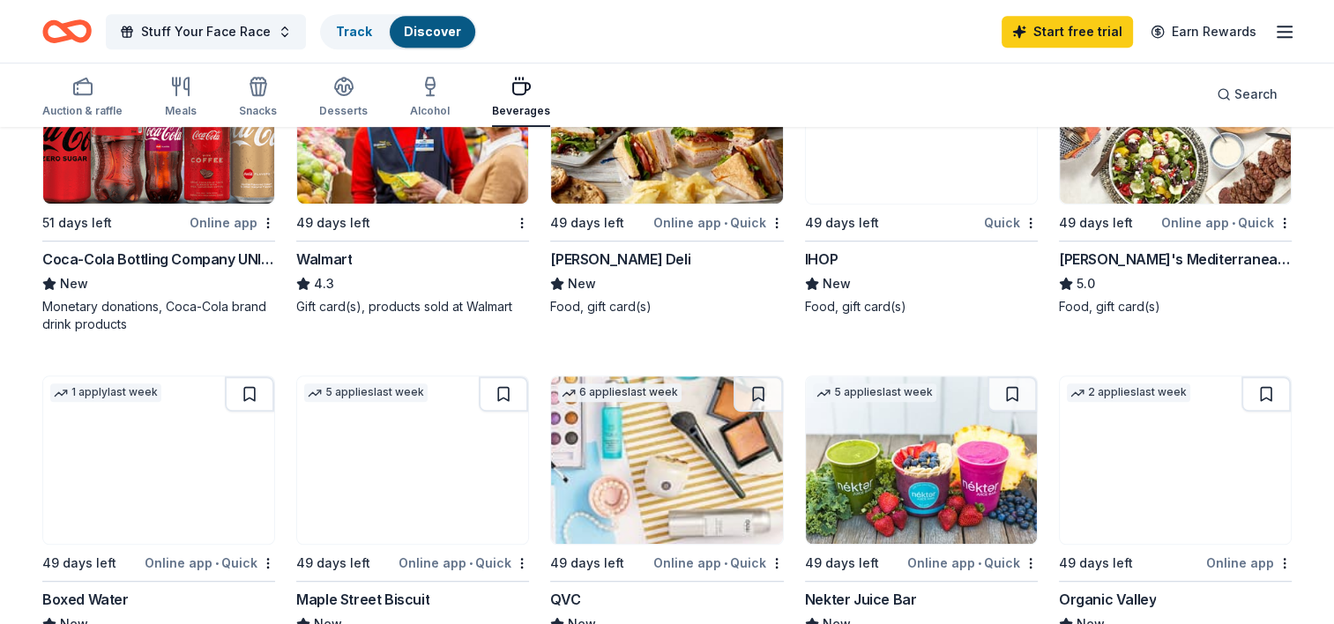
scroll to position [1058, 0]
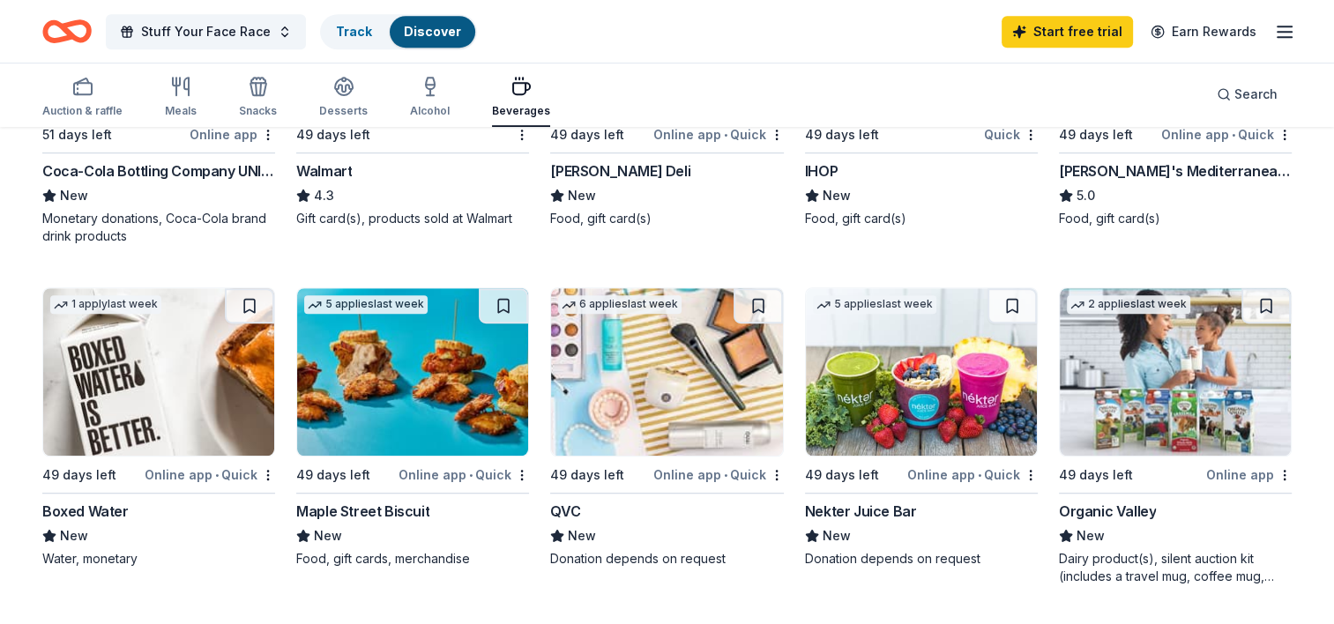
click at [60, 504] on div "Boxed Water" at bounding box center [85, 511] width 86 height 21
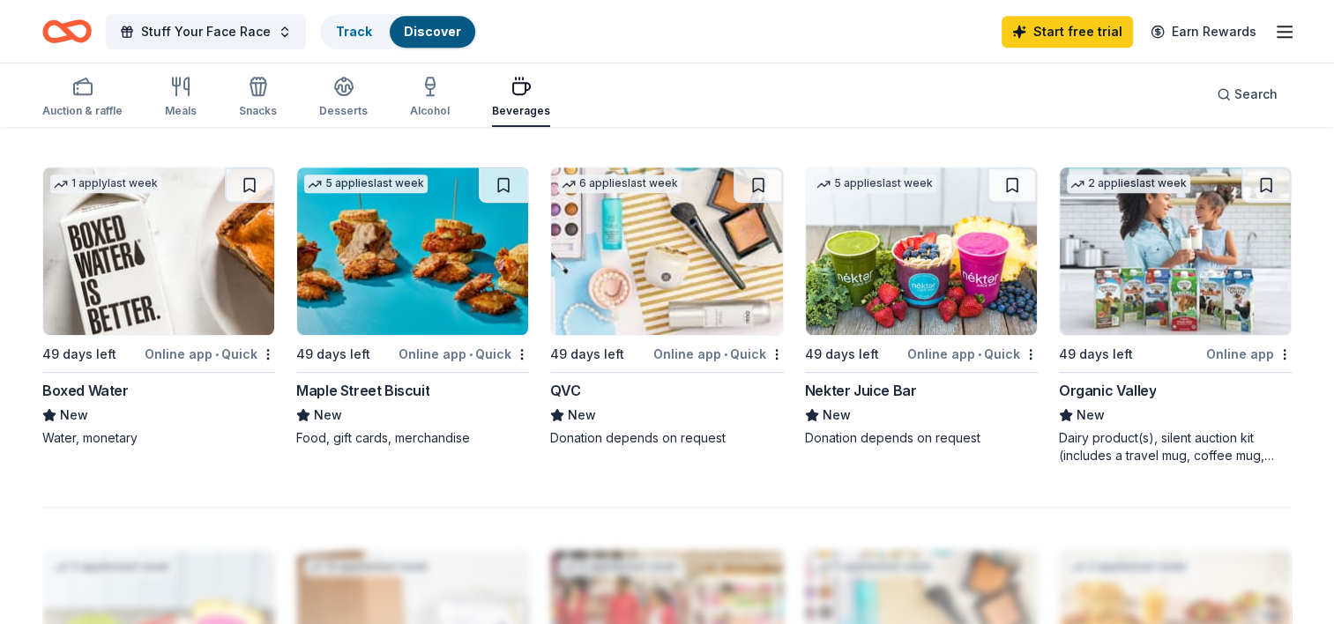
scroll to position [1235, 0]
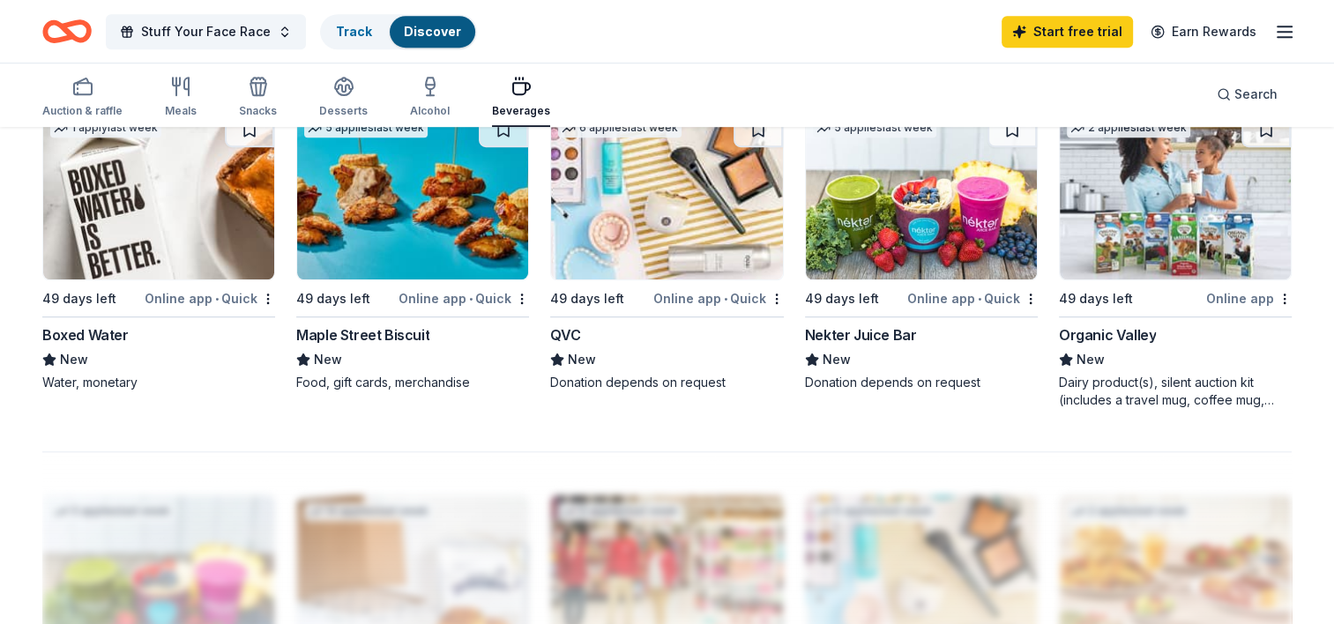
click at [893, 340] on div "Nekter Juice Bar" at bounding box center [861, 335] width 112 height 21
click at [1115, 332] on div "Organic Valley" at bounding box center [1107, 335] width 97 height 21
click at [425, 338] on div "Maple Street Biscuit" at bounding box center [362, 335] width 133 height 21
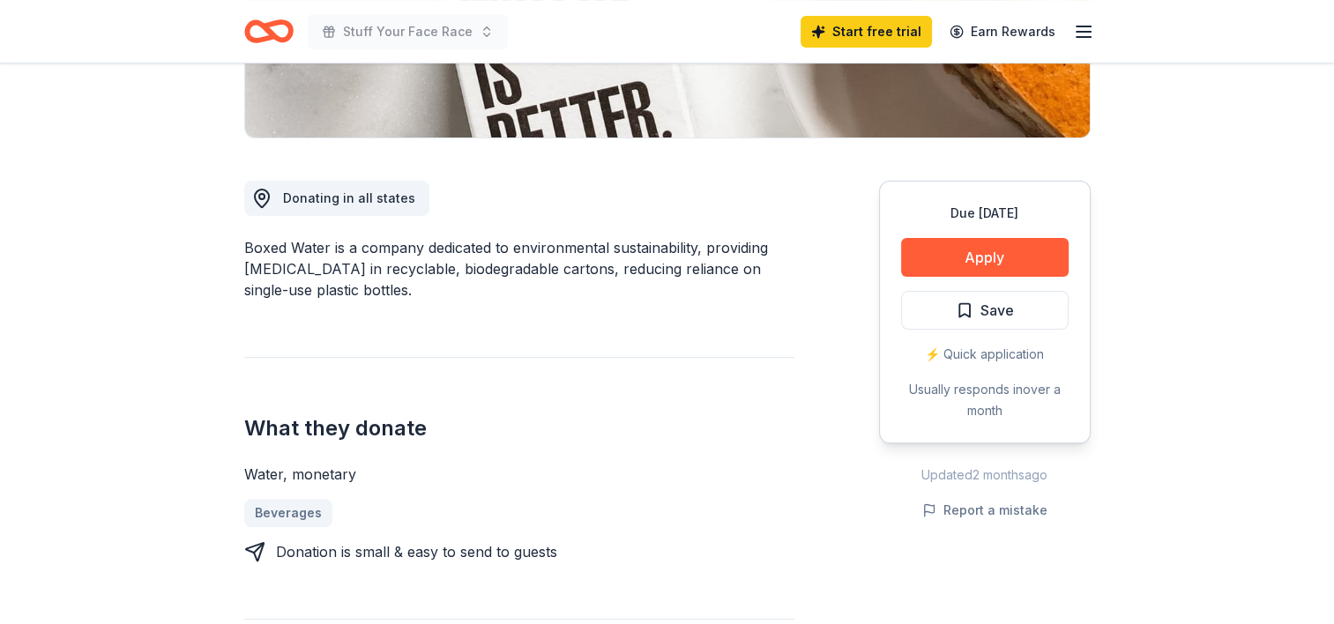
scroll to position [441, 0]
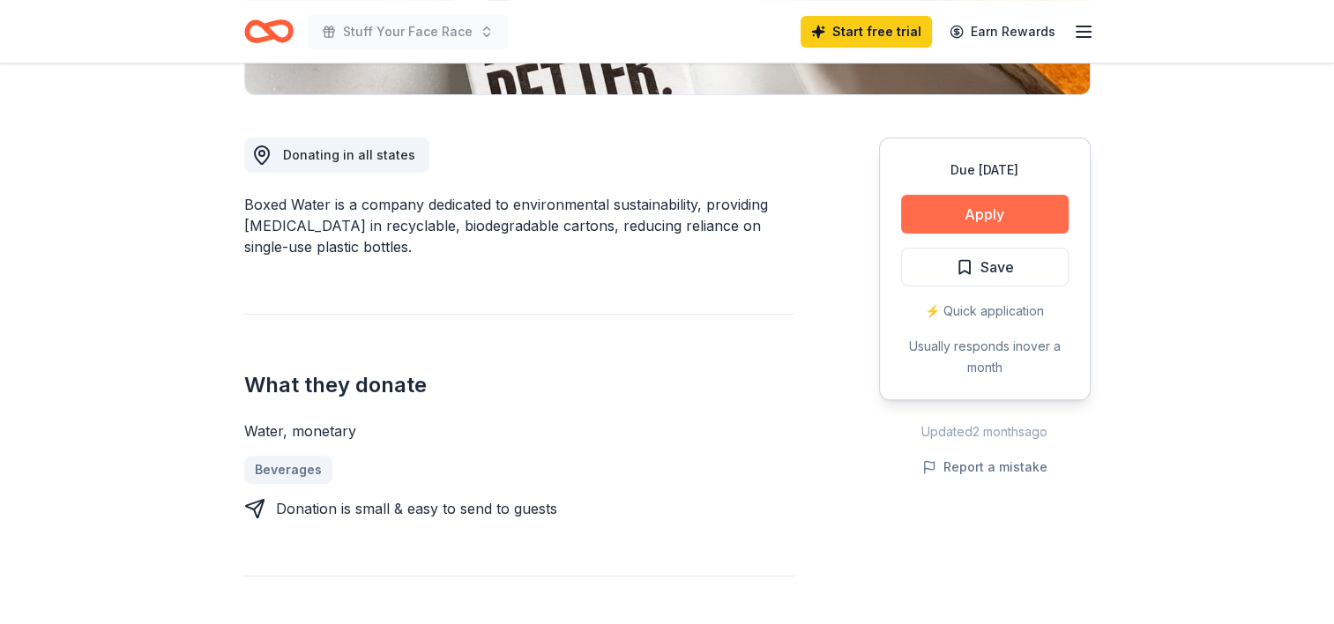
click at [972, 210] on button "Apply" at bounding box center [985, 214] width 168 height 39
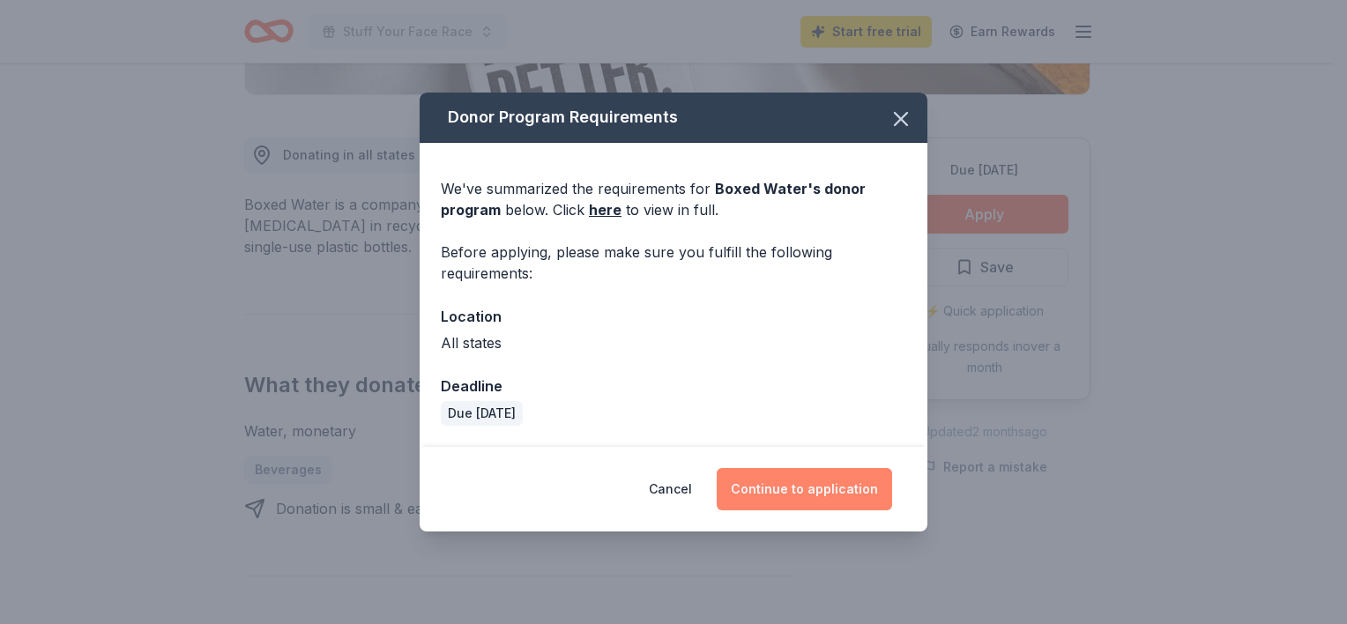
drag, startPoint x: 797, startPoint y: 496, endPoint x: 658, endPoint y: 497, distance: 139.3
click at [797, 496] on button "Continue to application" at bounding box center [804, 489] width 175 height 42
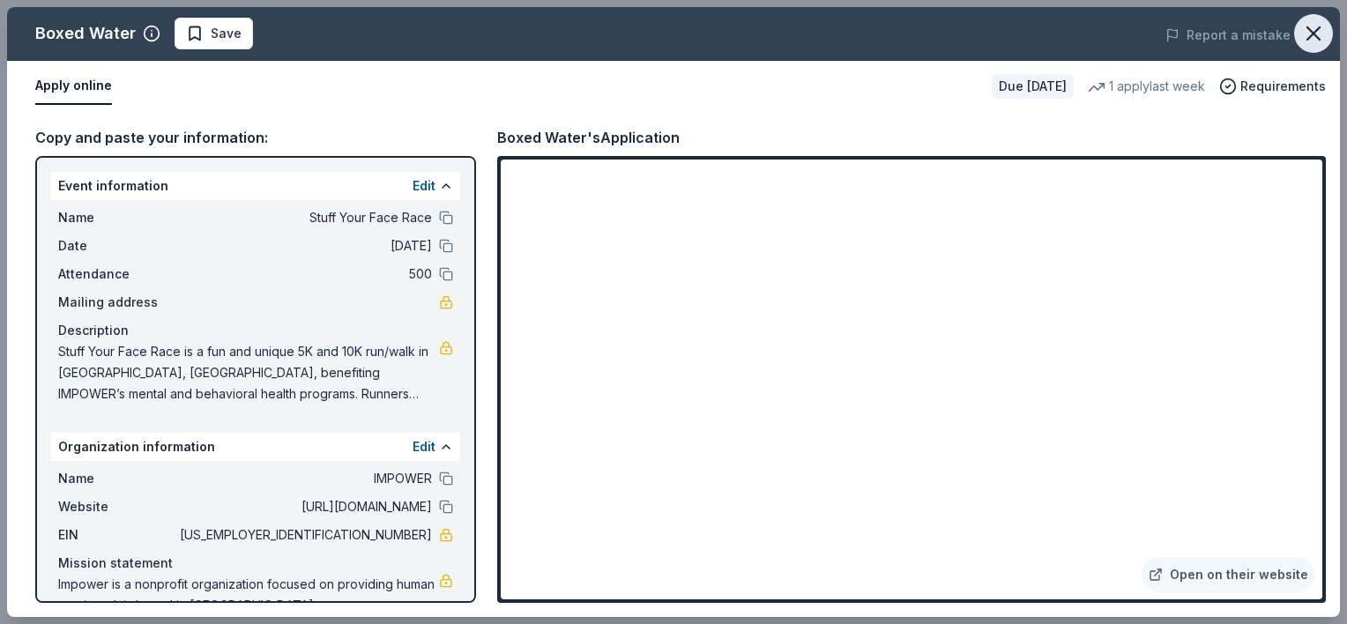
click at [1311, 23] on icon "button" at bounding box center [1314, 33] width 25 height 25
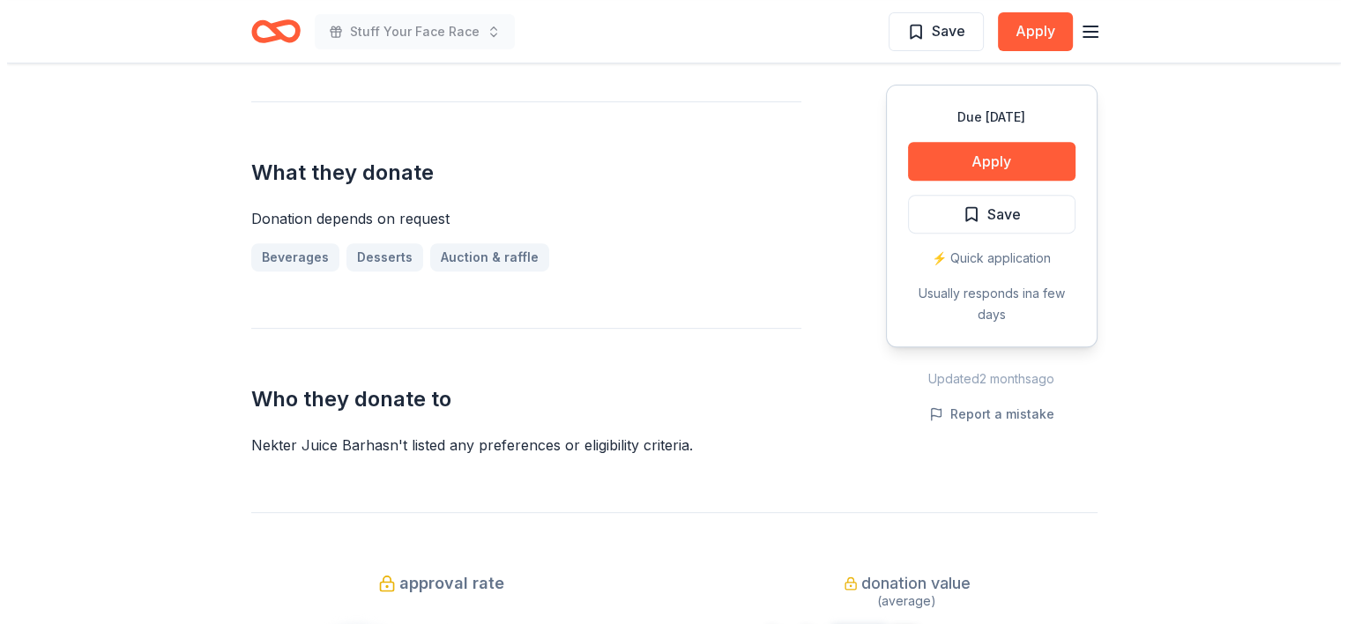
scroll to position [705, 0]
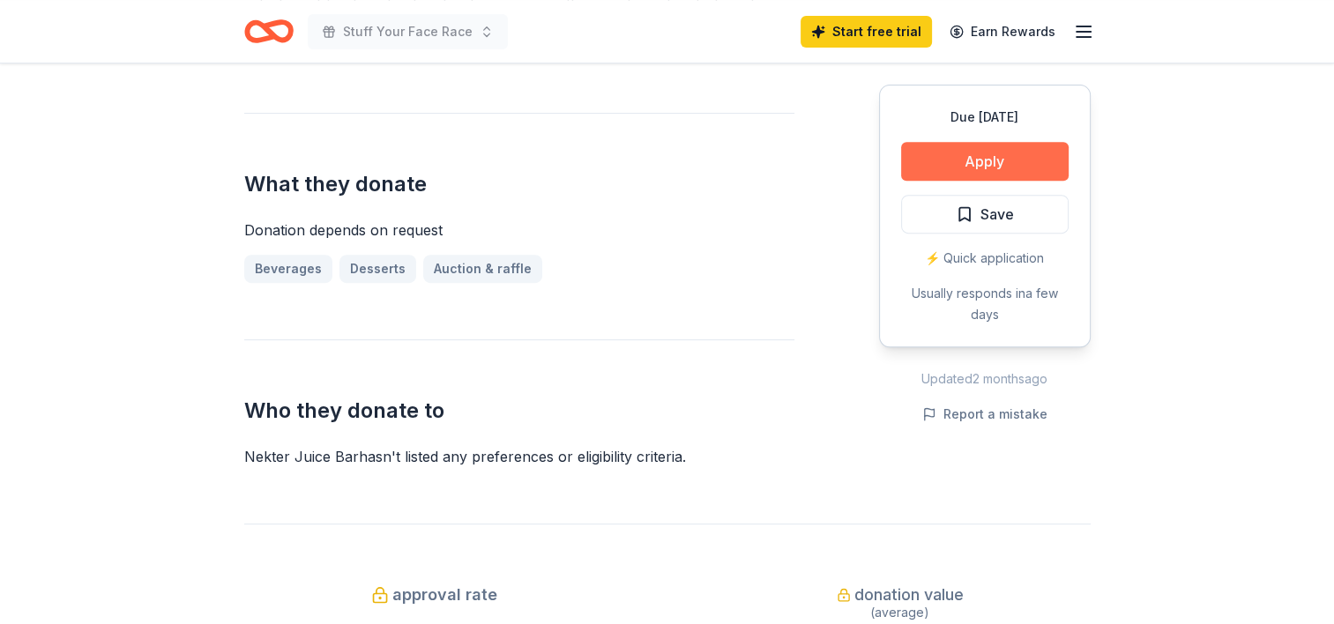
click at [986, 152] on button "Apply" at bounding box center [985, 161] width 168 height 39
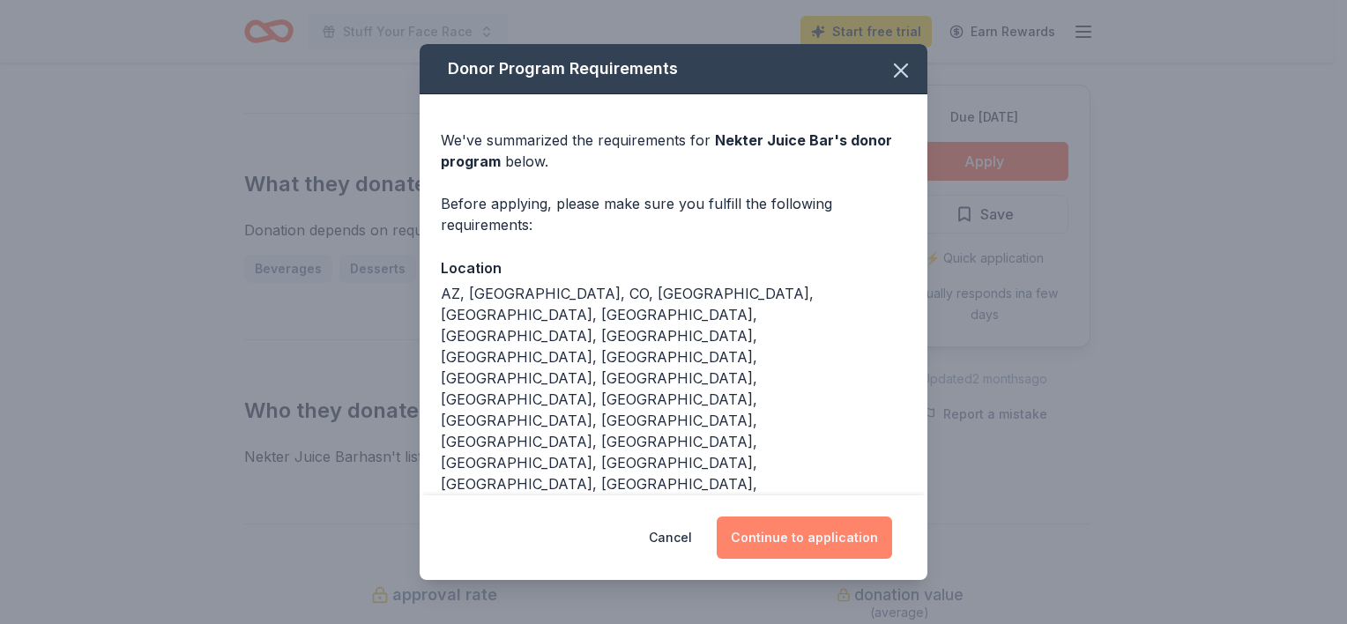
click at [795, 517] on button "Continue to application" at bounding box center [804, 538] width 175 height 42
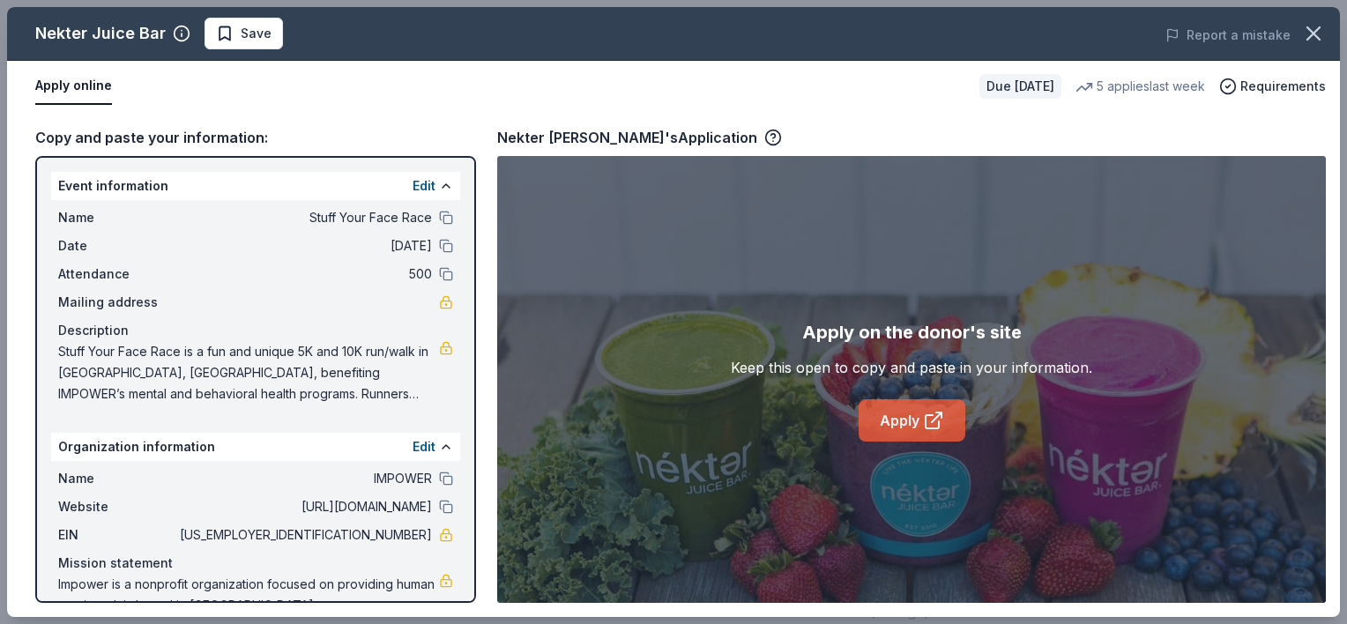
click at [939, 417] on icon at bounding box center [933, 420] width 21 height 21
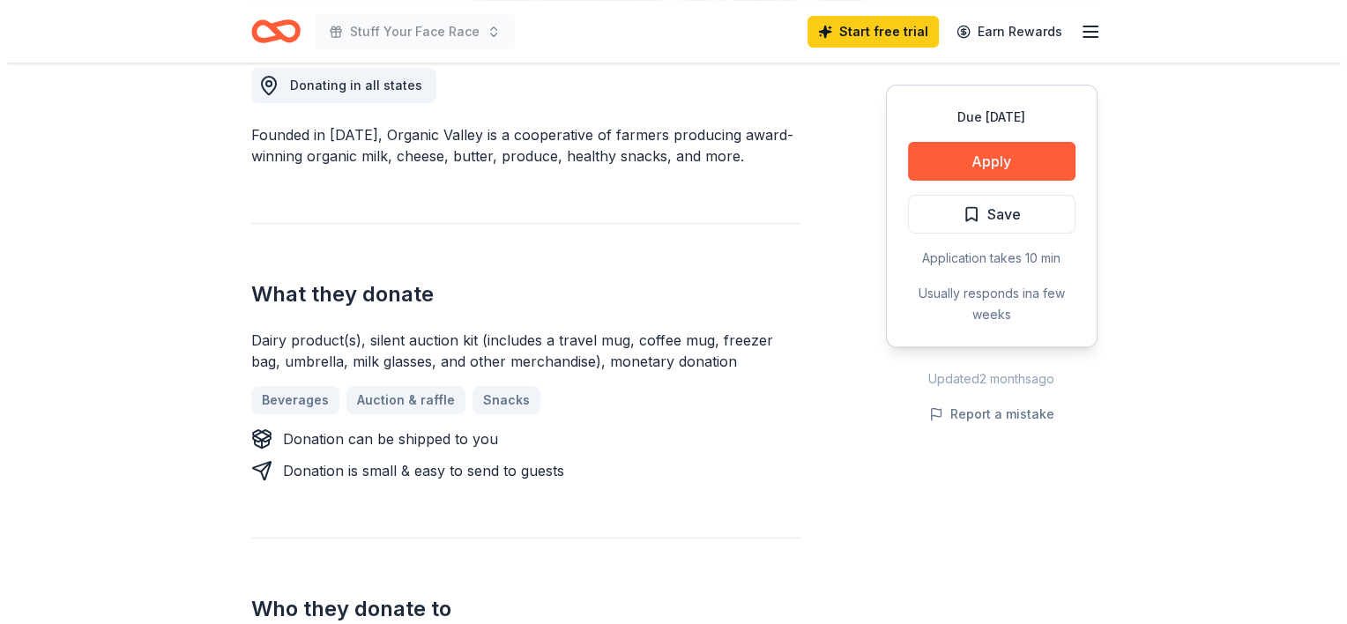
scroll to position [617, 0]
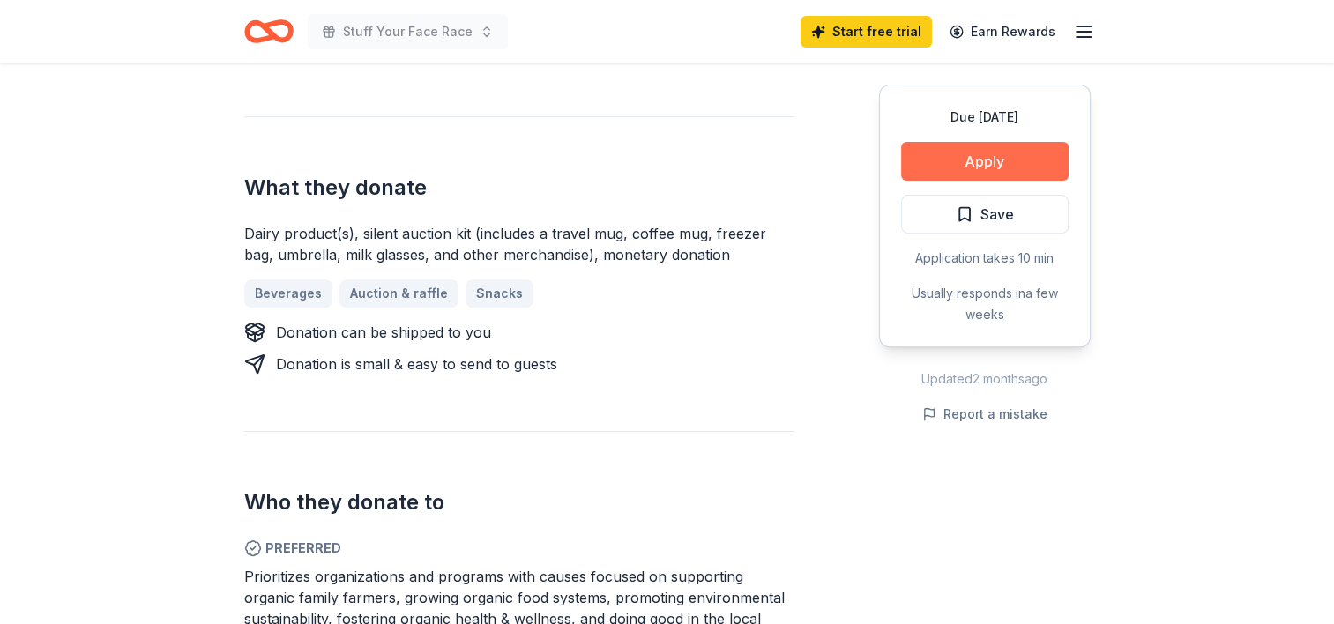
click at [1001, 155] on button "Apply" at bounding box center [985, 161] width 168 height 39
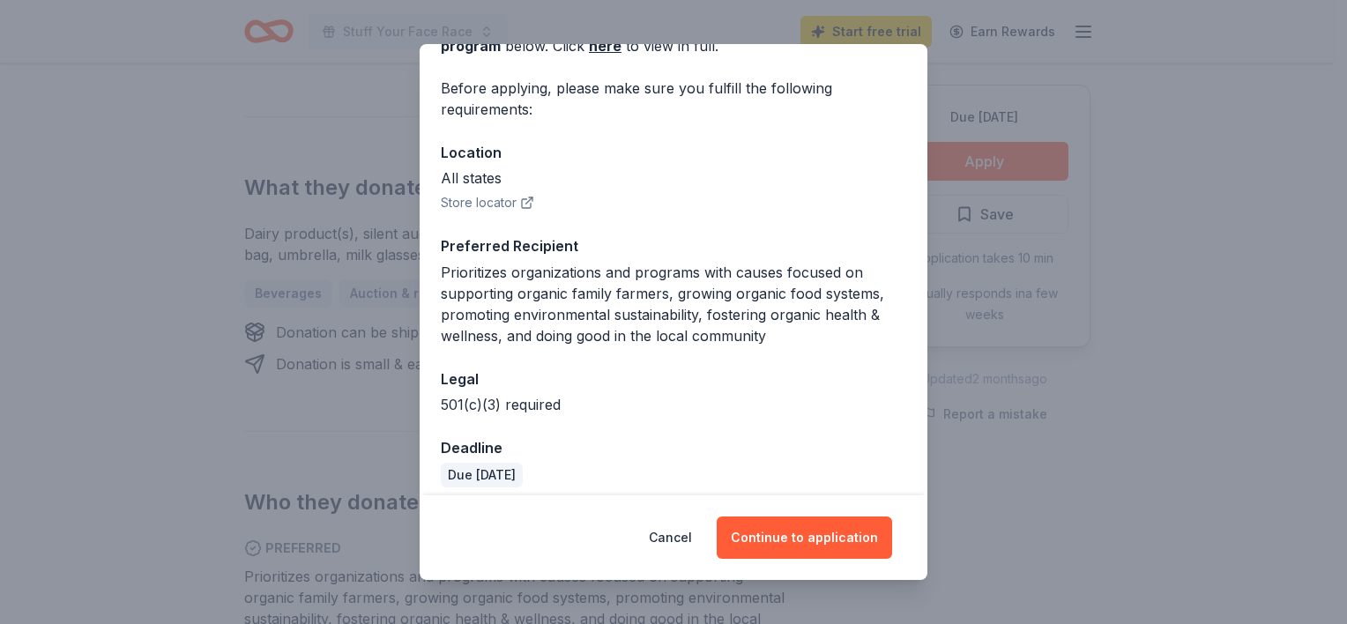
scroll to position [128, 0]
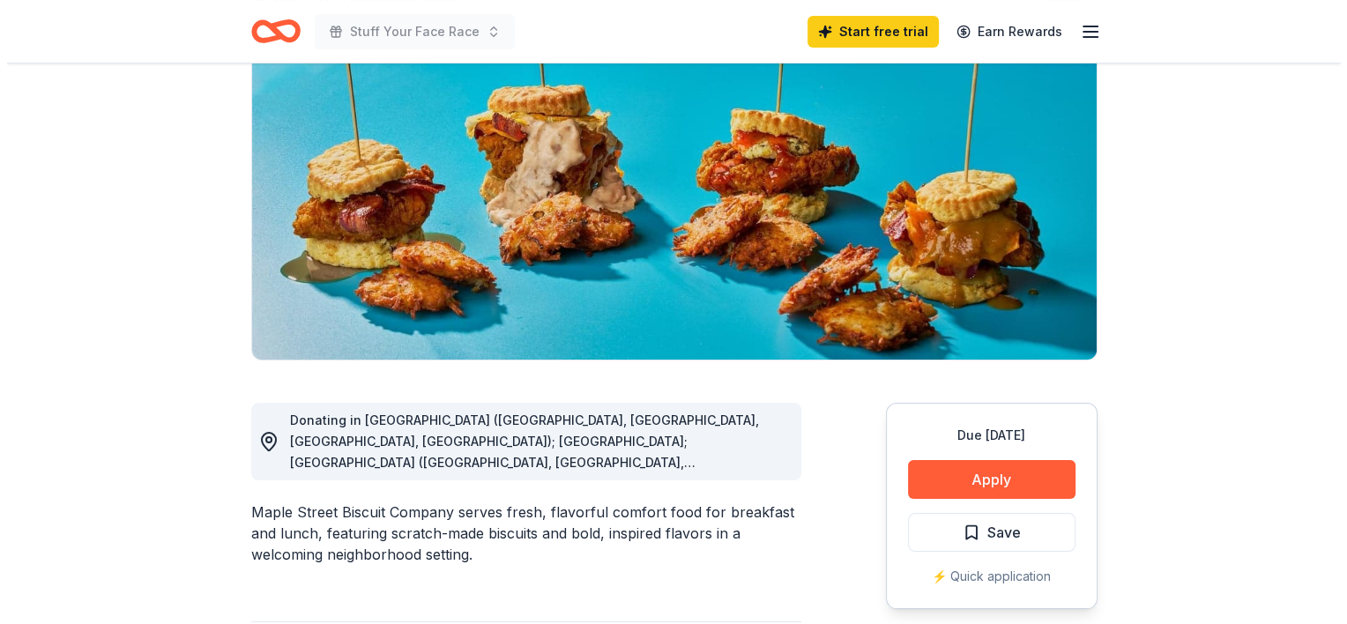
scroll to position [176, 0]
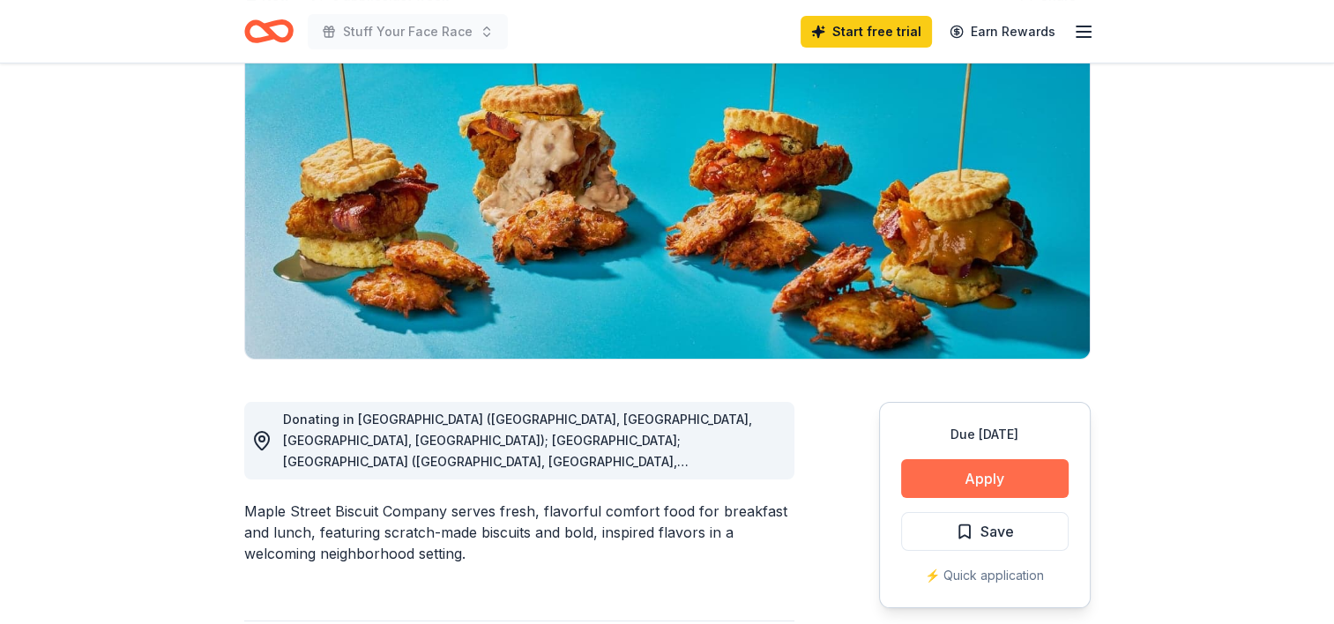
click at [949, 473] on button "Apply" at bounding box center [985, 478] width 168 height 39
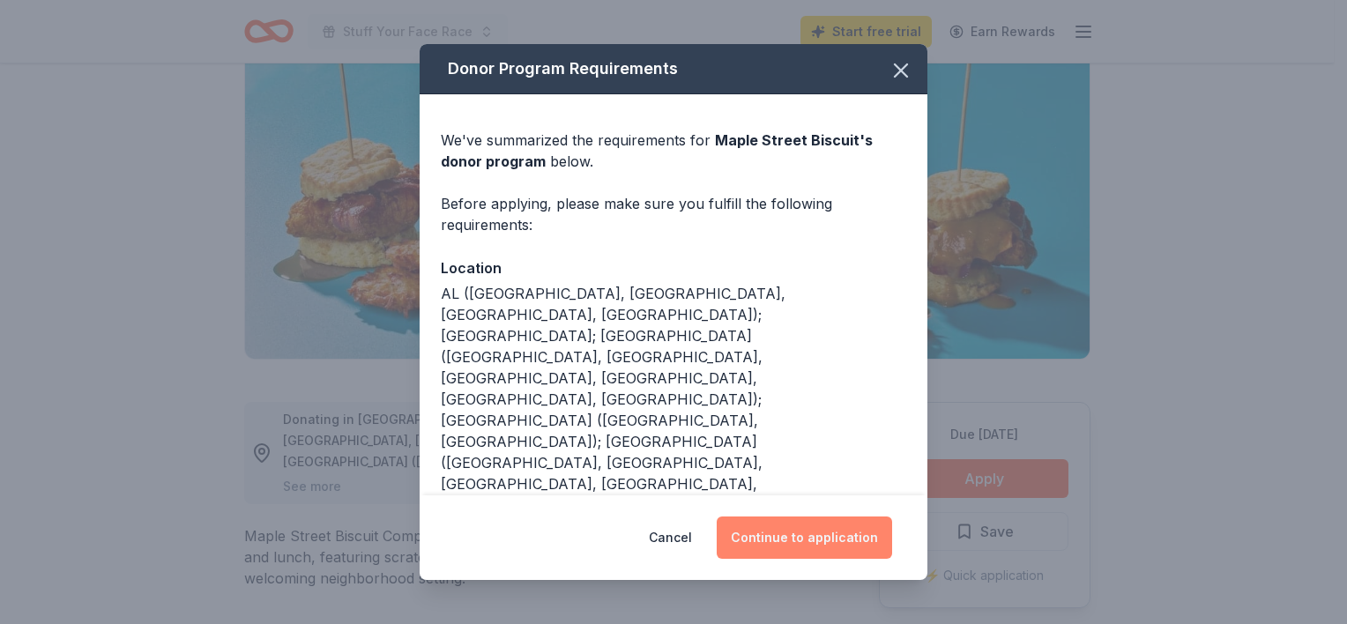
drag, startPoint x: 801, startPoint y: 545, endPoint x: 794, endPoint y: 535, distance: 12.0
click at [800, 545] on button "Continue to application" at bounding box center [804, 538] width 175 height 42
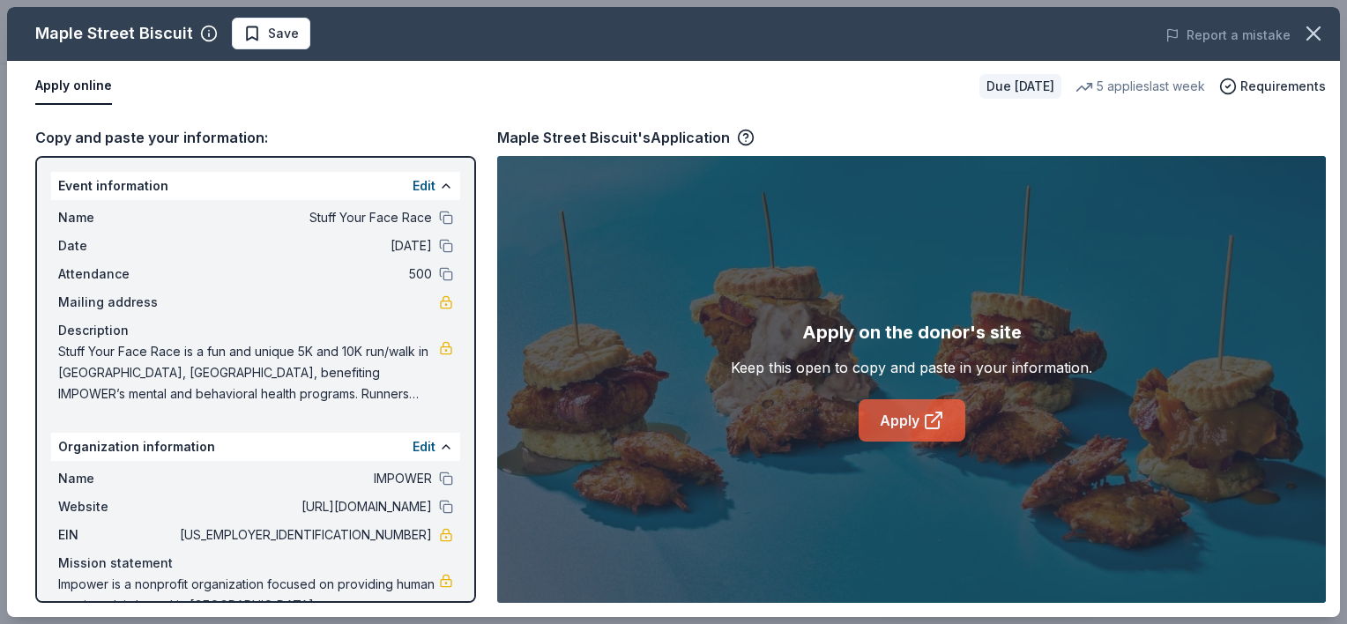
click at [907, 414] on link "Apply" at bounding box center [912, 420] width 107 height 42
